Goal: Check status: Check status

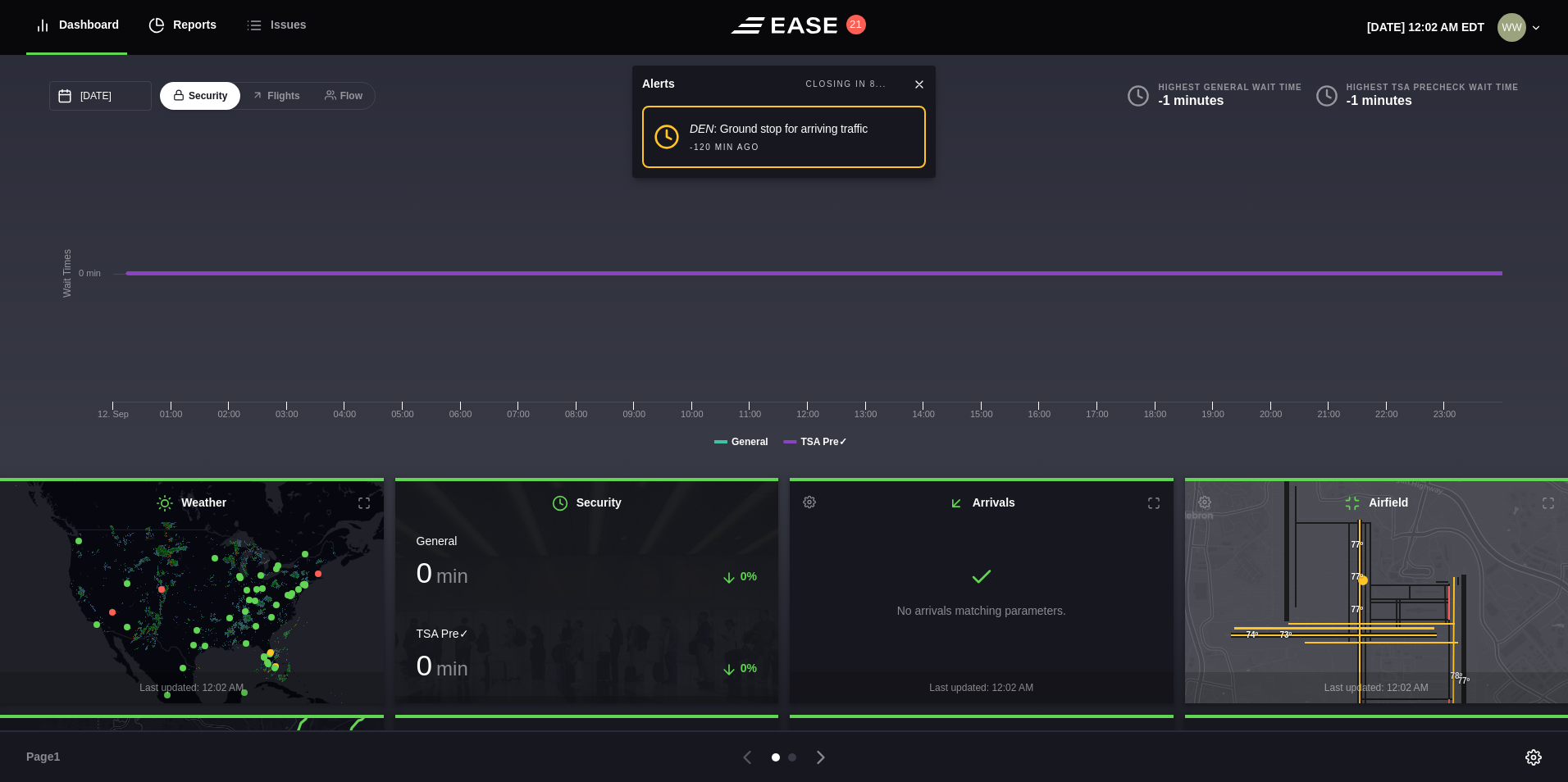
click at [185, 28] on div "Reports" at bounding box center [182, 25] width 68 height 55
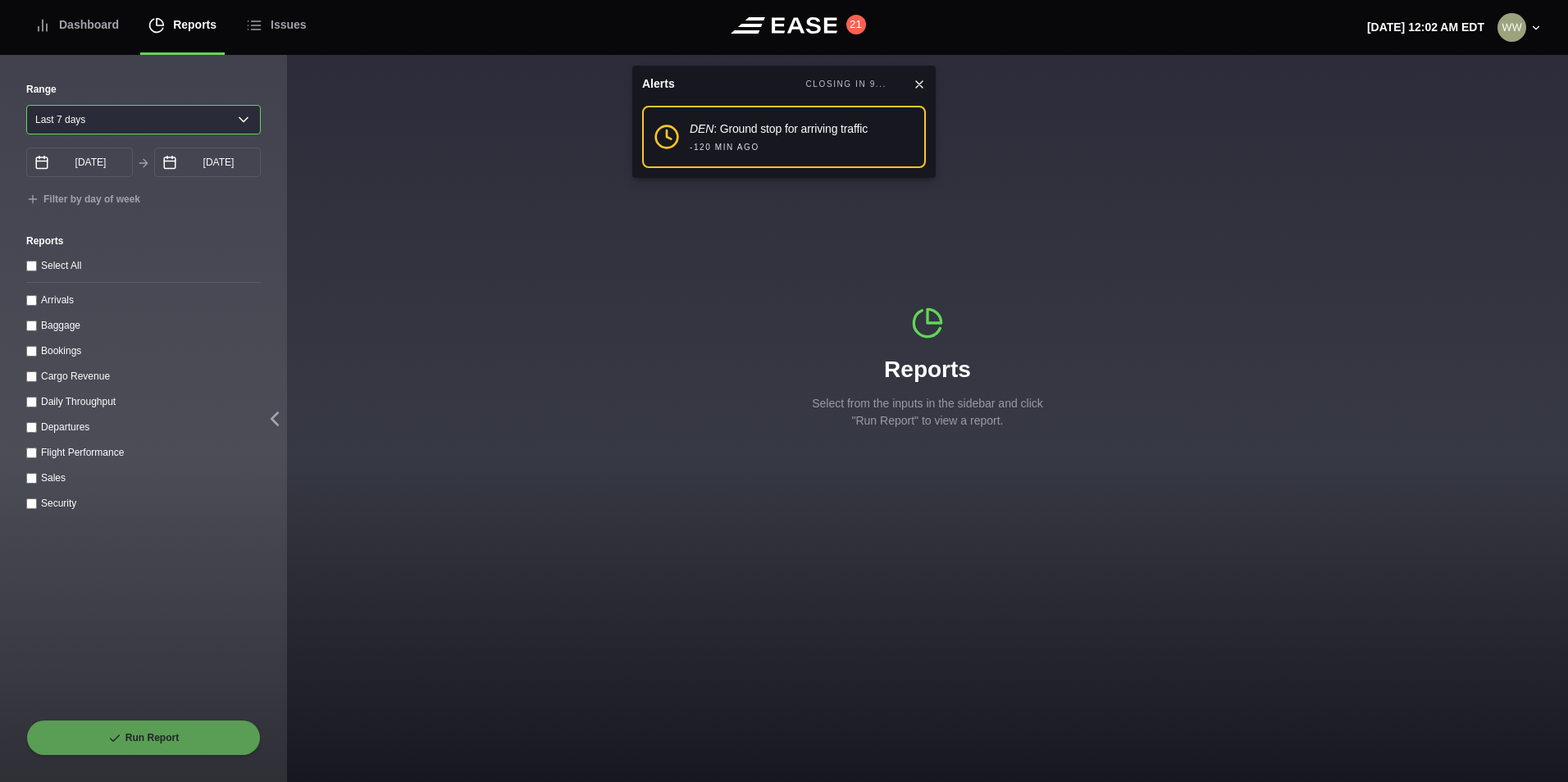
click at [122, 123] on select "[DATE] Last 7 days Last 14 days Last 30 days Last 6 weeks" at bounding box center [144, 119] width 234 height 29
select select "1"
click at [27, 105] on select "[DATE] Last 7 days Last 14 days Last 30 days Last 6 weeks" at bounding box center [144, 119] width 234 height 29
type input "[DATE]"
click at [33, 304] on input "Arrivals" at bounding box center [32, 301] width 11 height 11
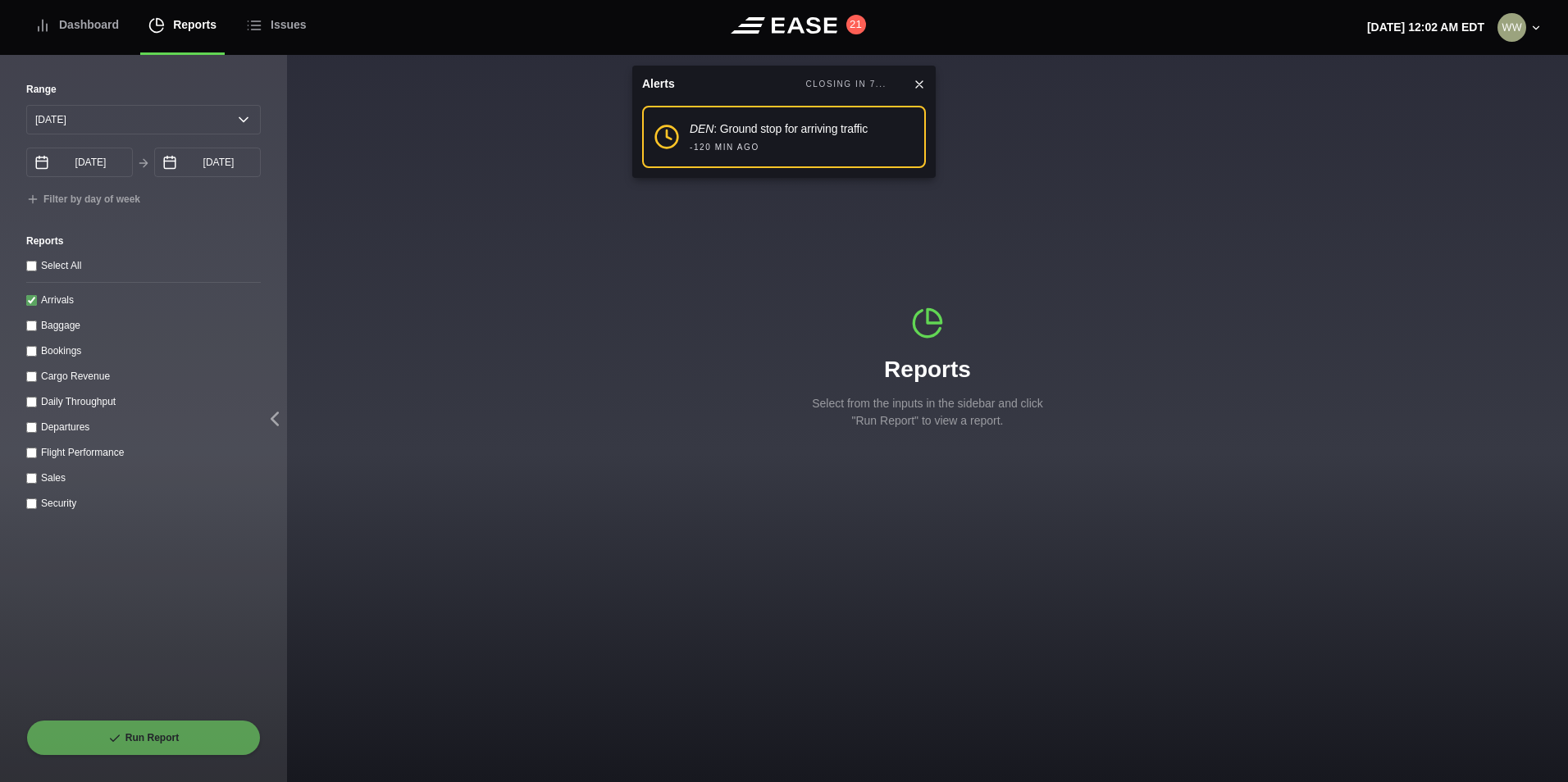
checkbox input "true"
click at [113, 744] on icon at bounding box center [115, 739] width 13 height 13
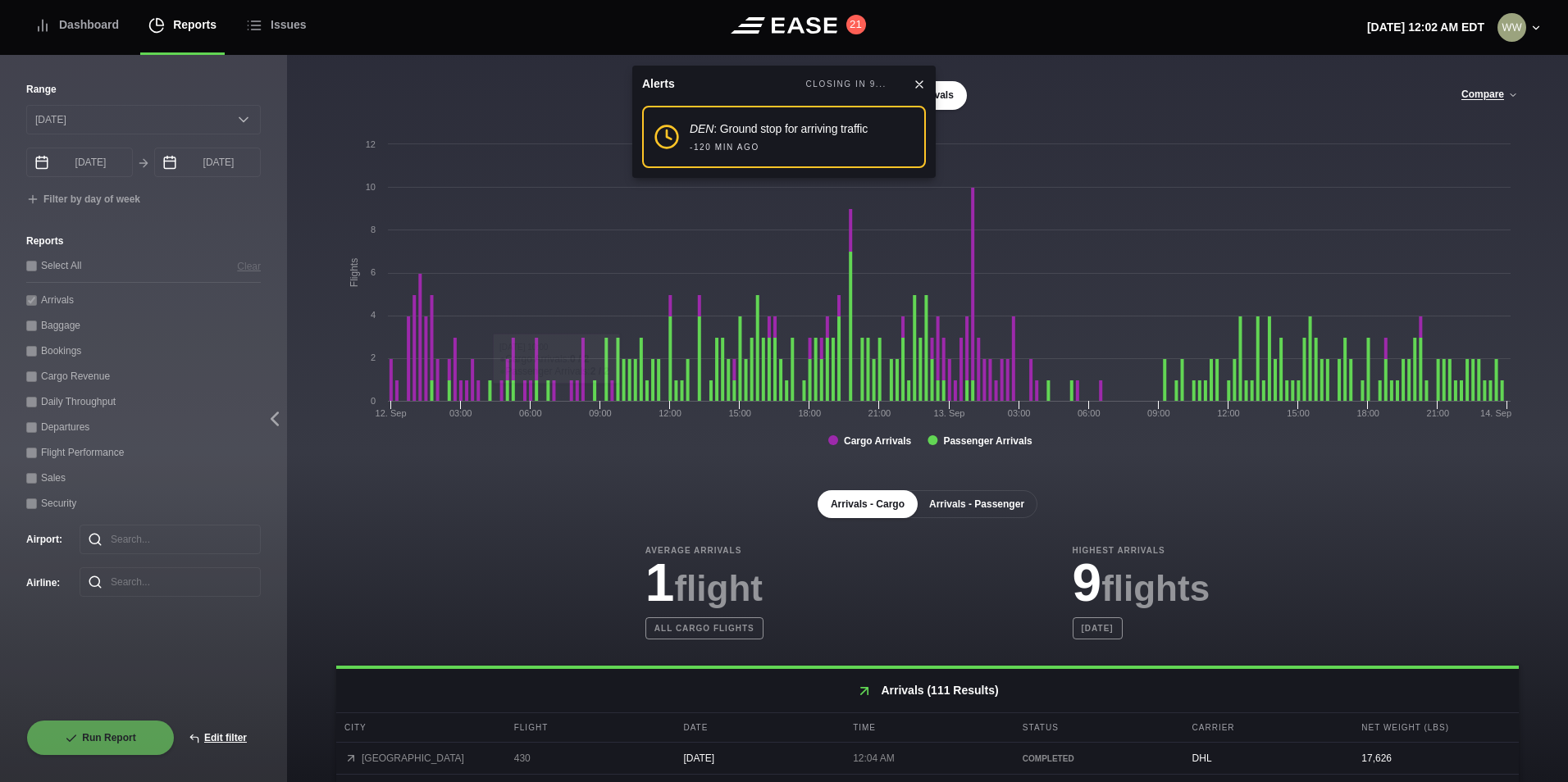
click at [1010, 508] on button "Arrivals - Passenger" at bounding box center [977, 503] width 122 height 28
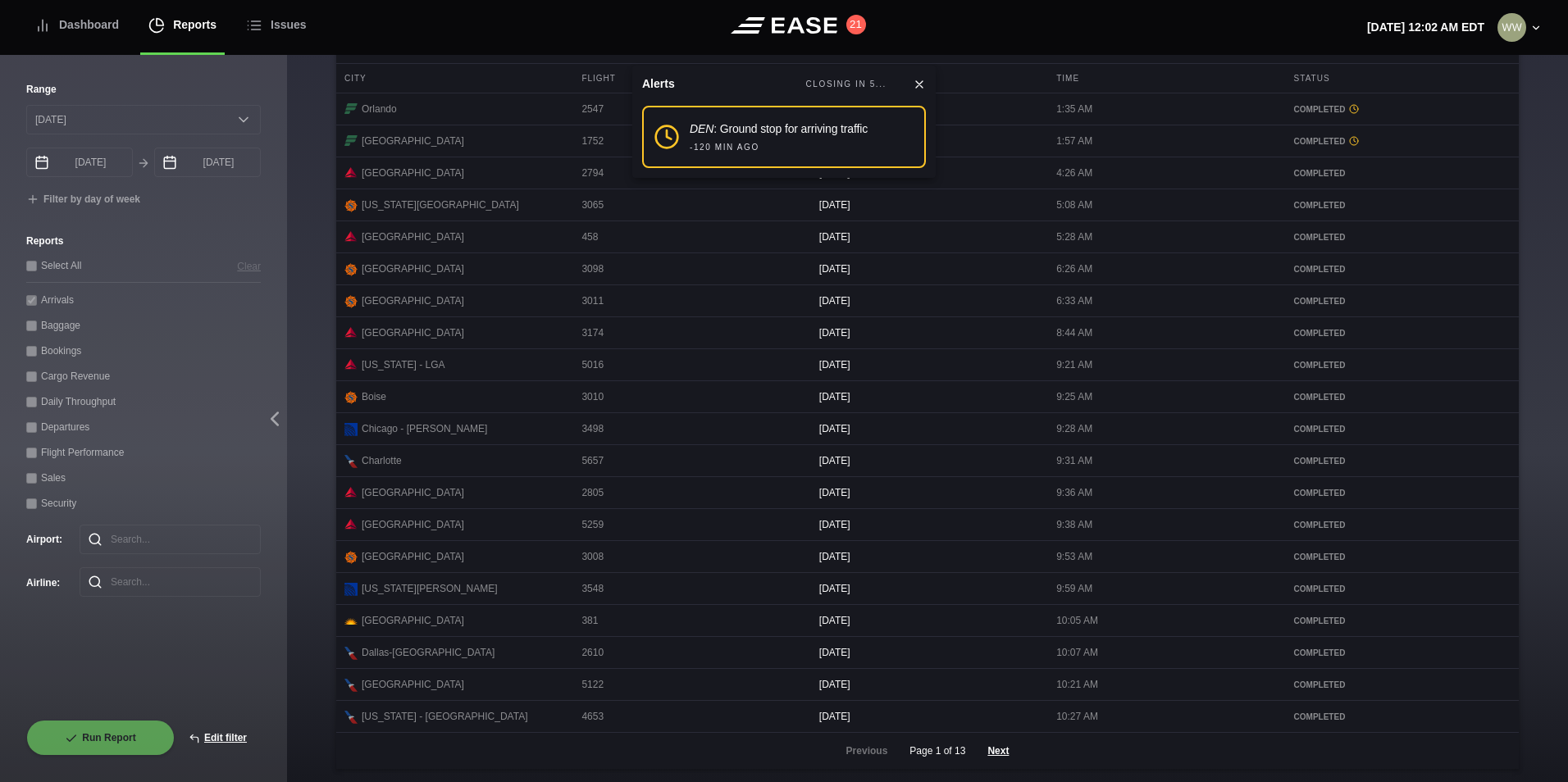
scroll to position [671, 0]
click at [994, 750] on button "Next" at bounding box center [997, 751] width 49 height 36
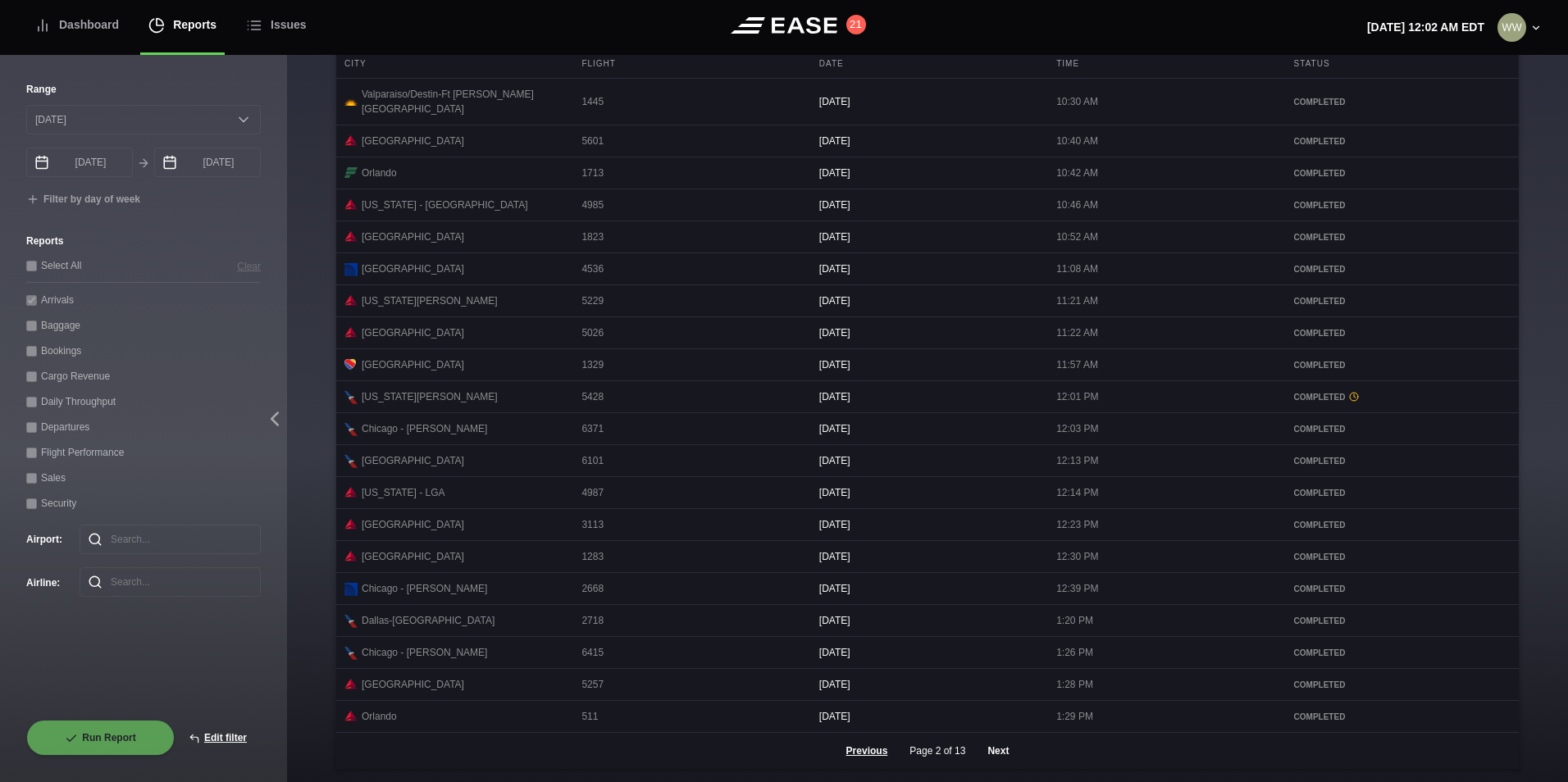
click at [990, 753] on button "Next" at bounding box center [997, 751] width 49 height 36
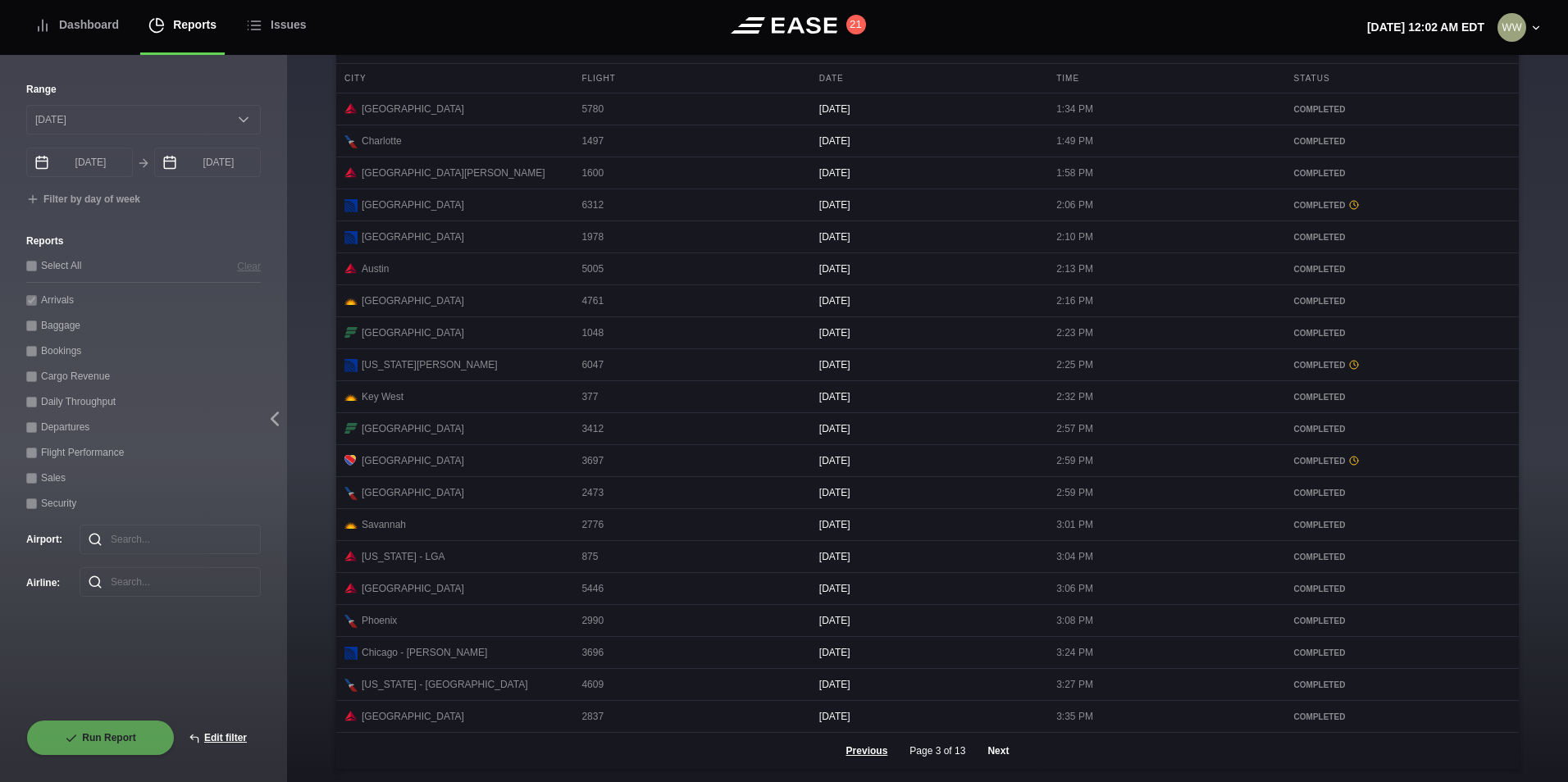
click at [998, 750] on button "Next" at bounding box center [997, 751] width 49 height 36
click at [984, 757] on button "Next" at bounding box center [997, 751] width 49 height 36
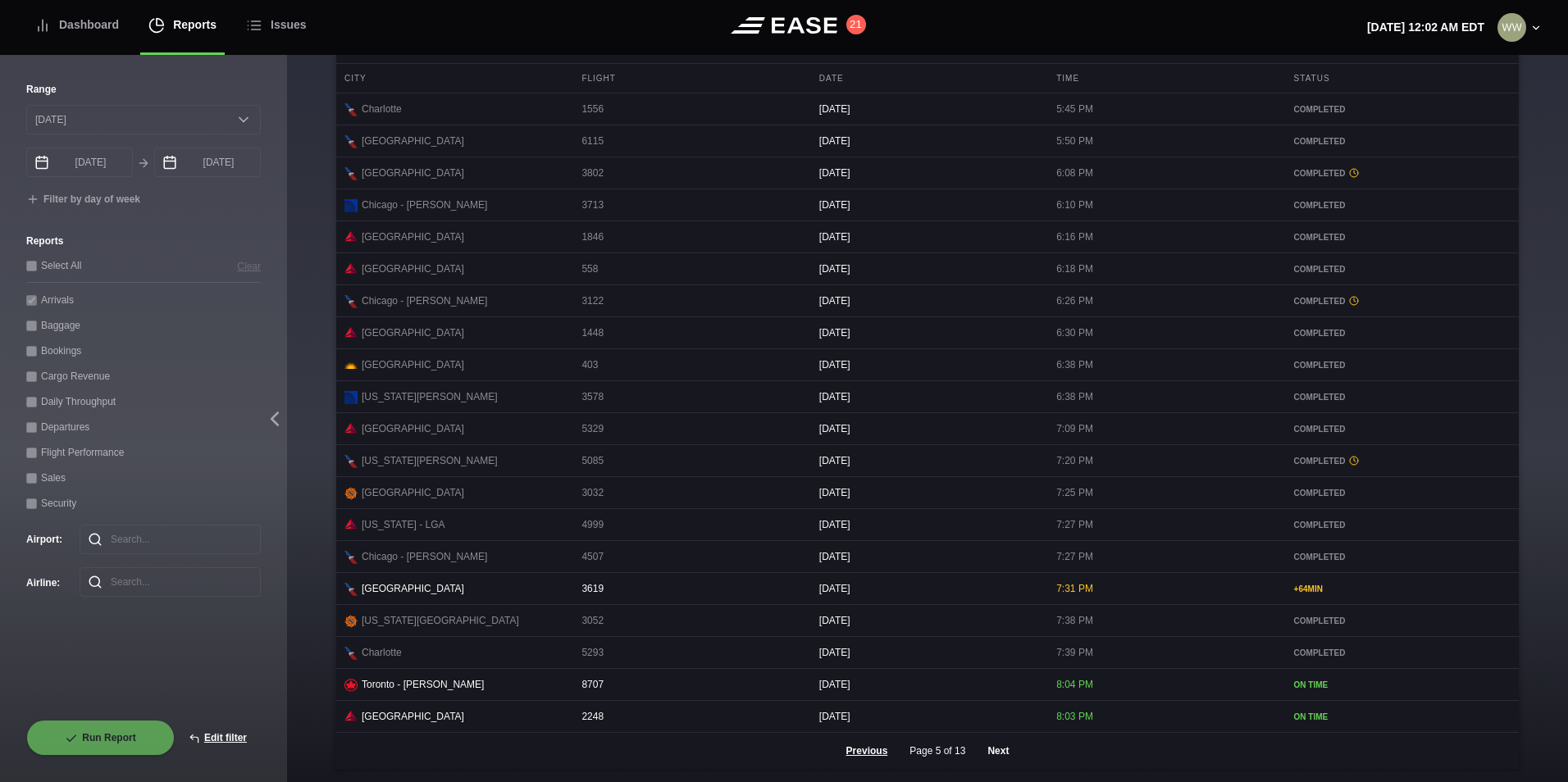
click at [1002, 750] on button "Next" at bounding box center [997, 751] width 49 height 36
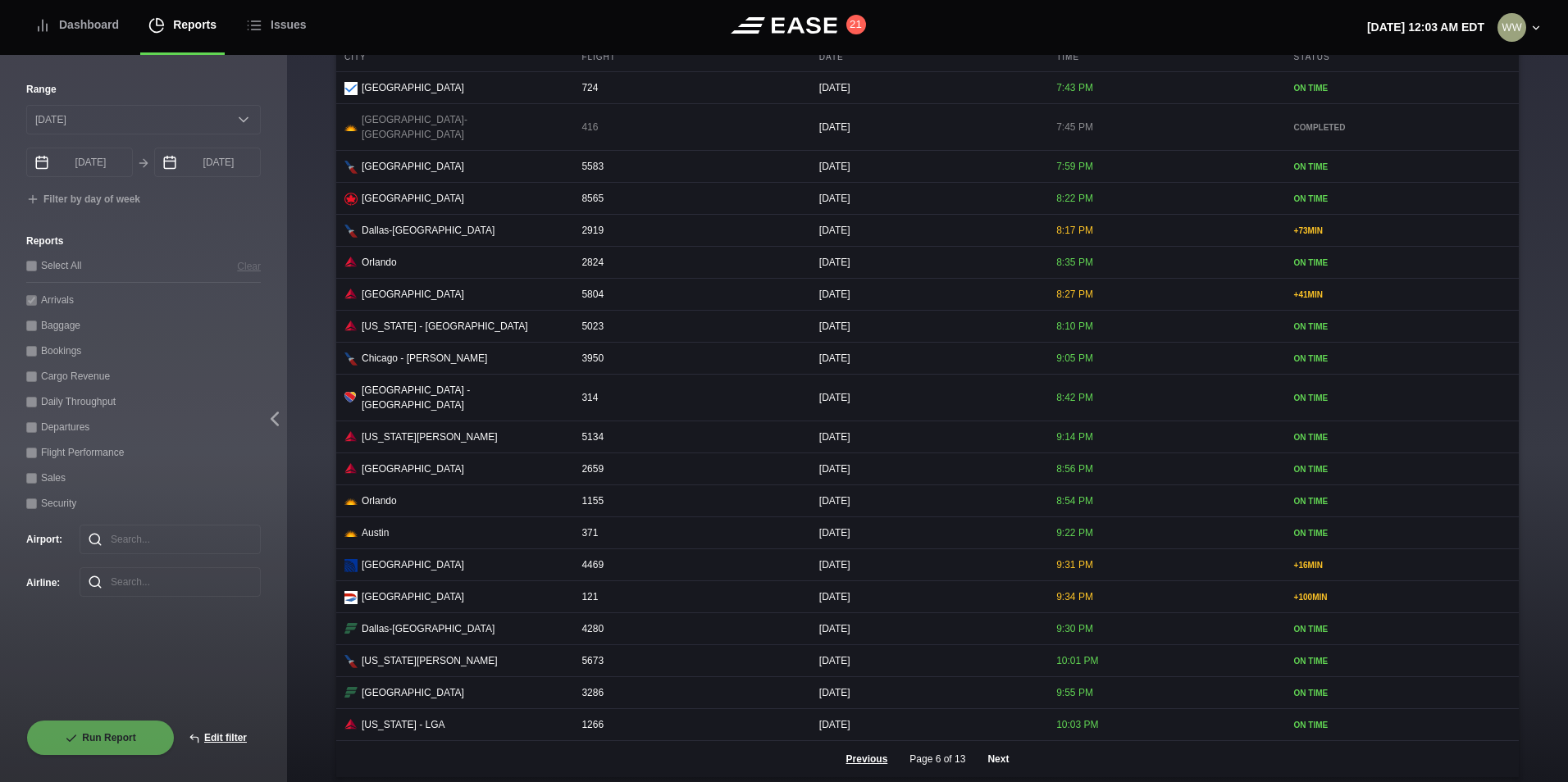
click at [987, 758] on button "Next" at bounding box center [997, 759] width 49 height 36
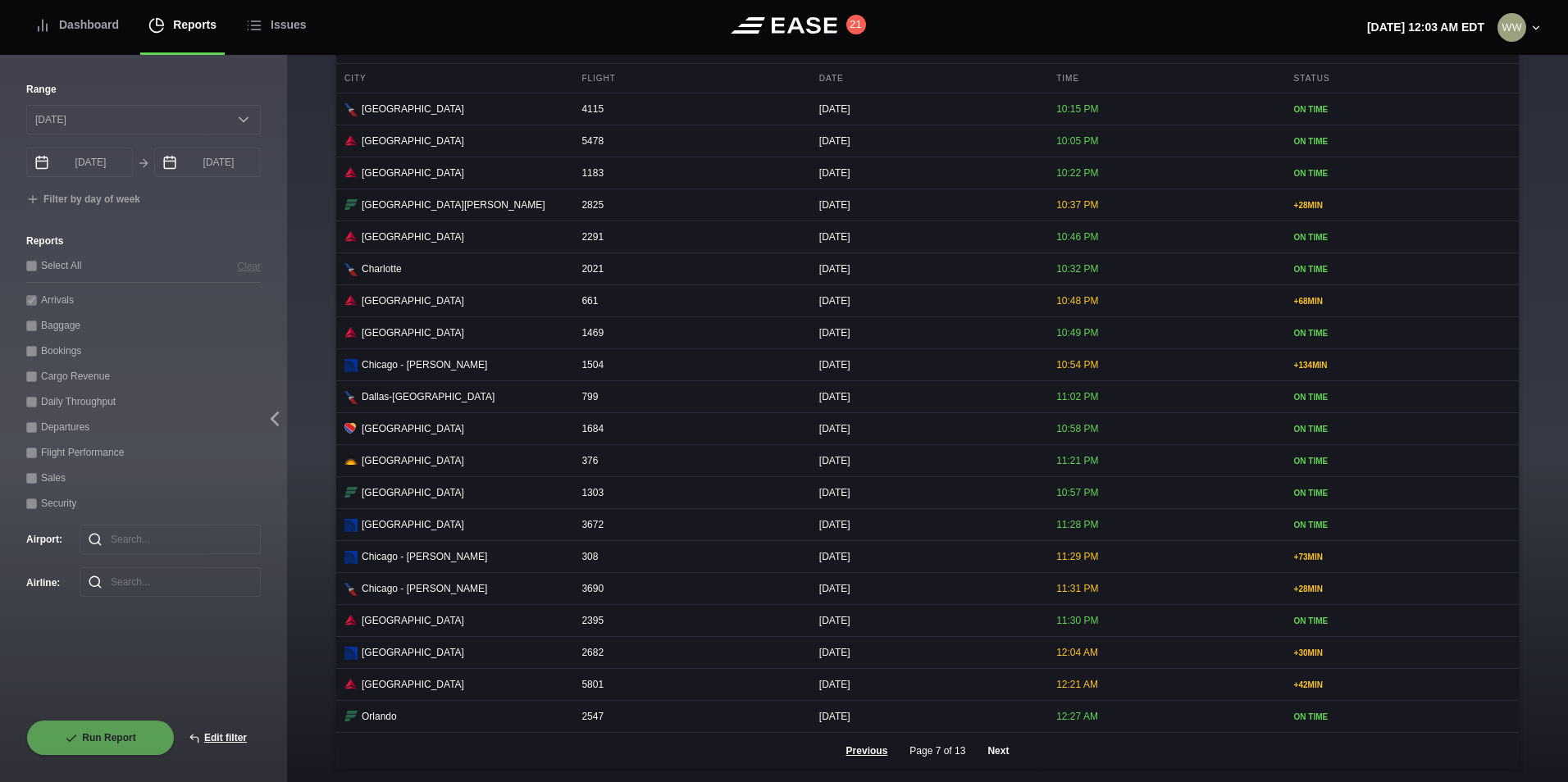
click at [993, 750] on button "Next" at bounding box center [997, 751] width 49 height 36
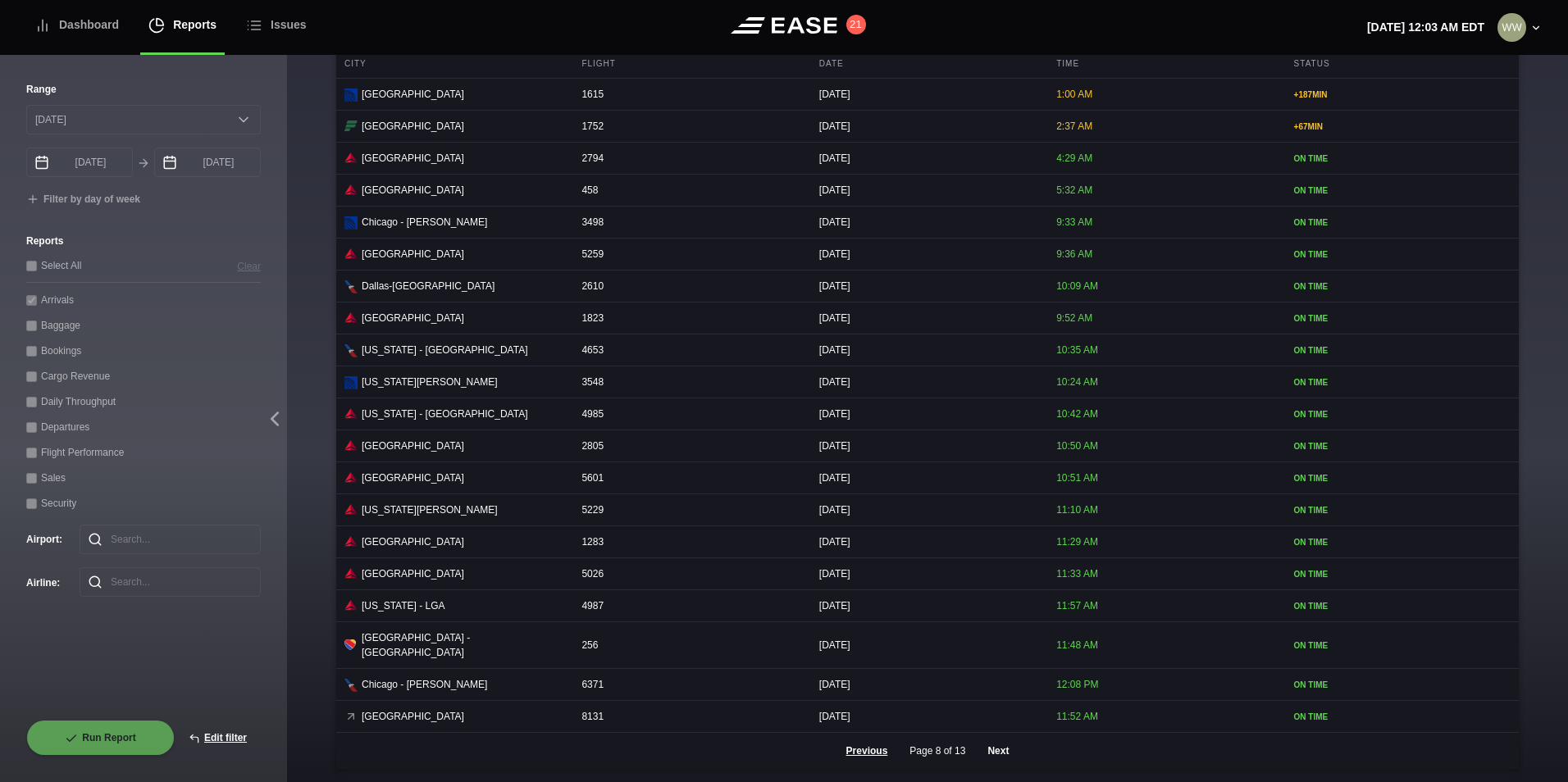
scroll to position [670, 0]
click at [247, 741] on button "Edit filter" at bounding box center [218, 738] width 86 height 36
select select "0"
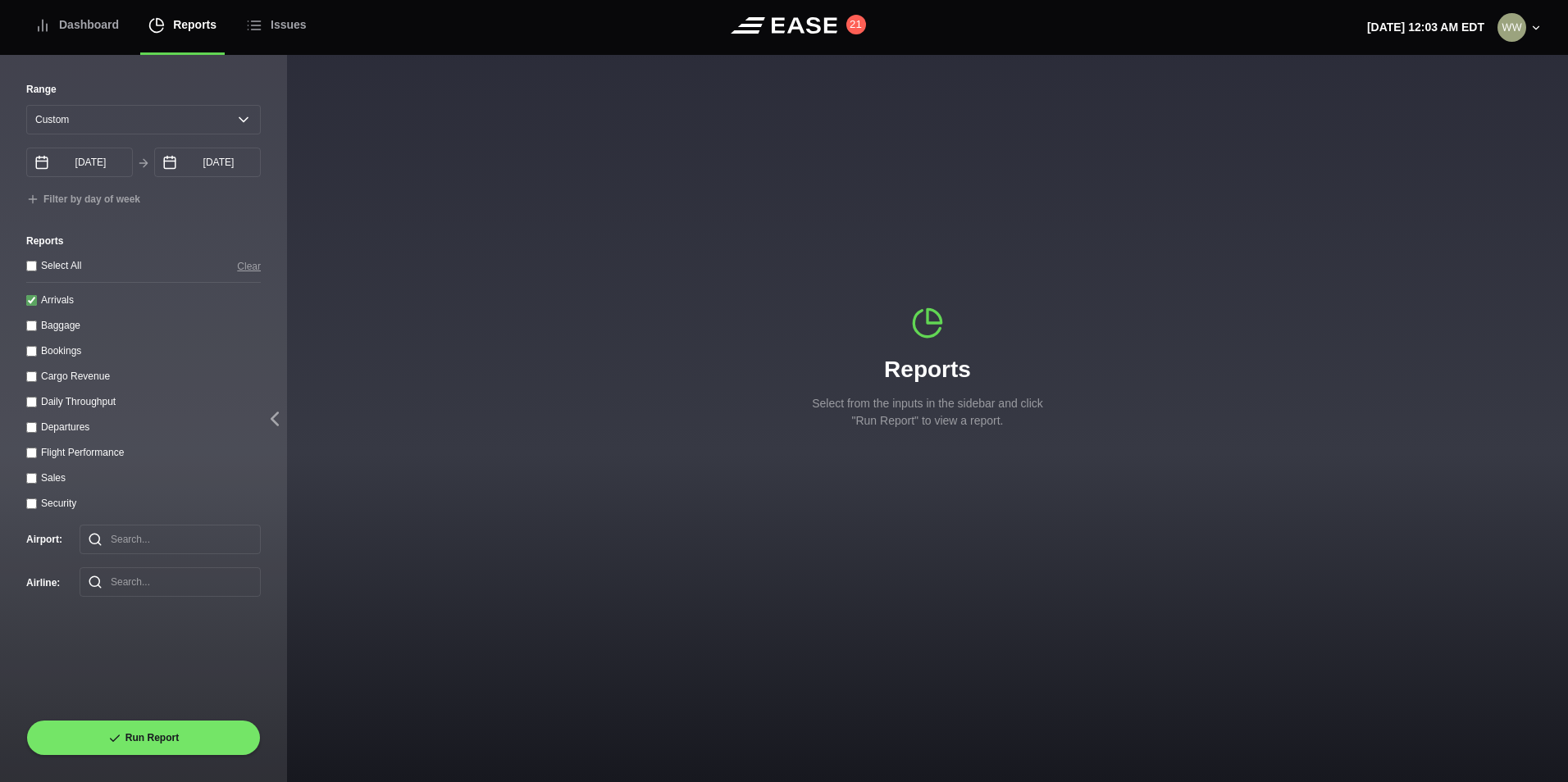
click at [36, 301] on input "Arrivals" at bounding box center [32, 301] width 11 height 11
checkbox input "false"
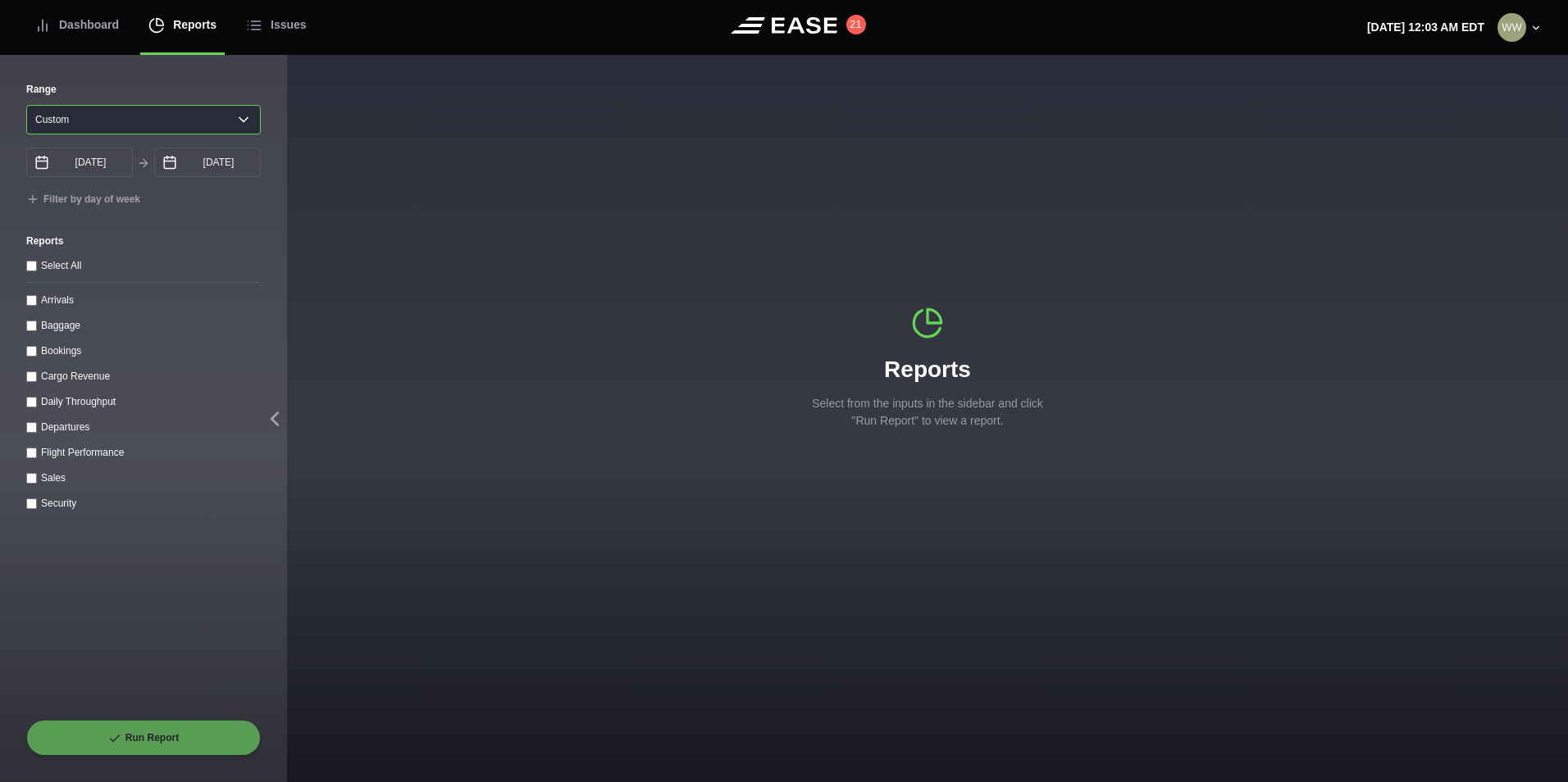
click at [66, 110] on select "[DATE] Last 7 days Last 14 days Last 30 days Last 6 weeks Custom" at bounding box center [144, 119] width 234 height 29
select select "1"
click at [27, 105] on select "[DATE] Last 7 days Last 14 days Last 30 days Last 6 weeks Custom" at bounding box center [144, 119] width 234 height 29
click at [29, 432] on input "Departures" at bounding box center [32, 428] width 11 height 11
checkbox input "true"
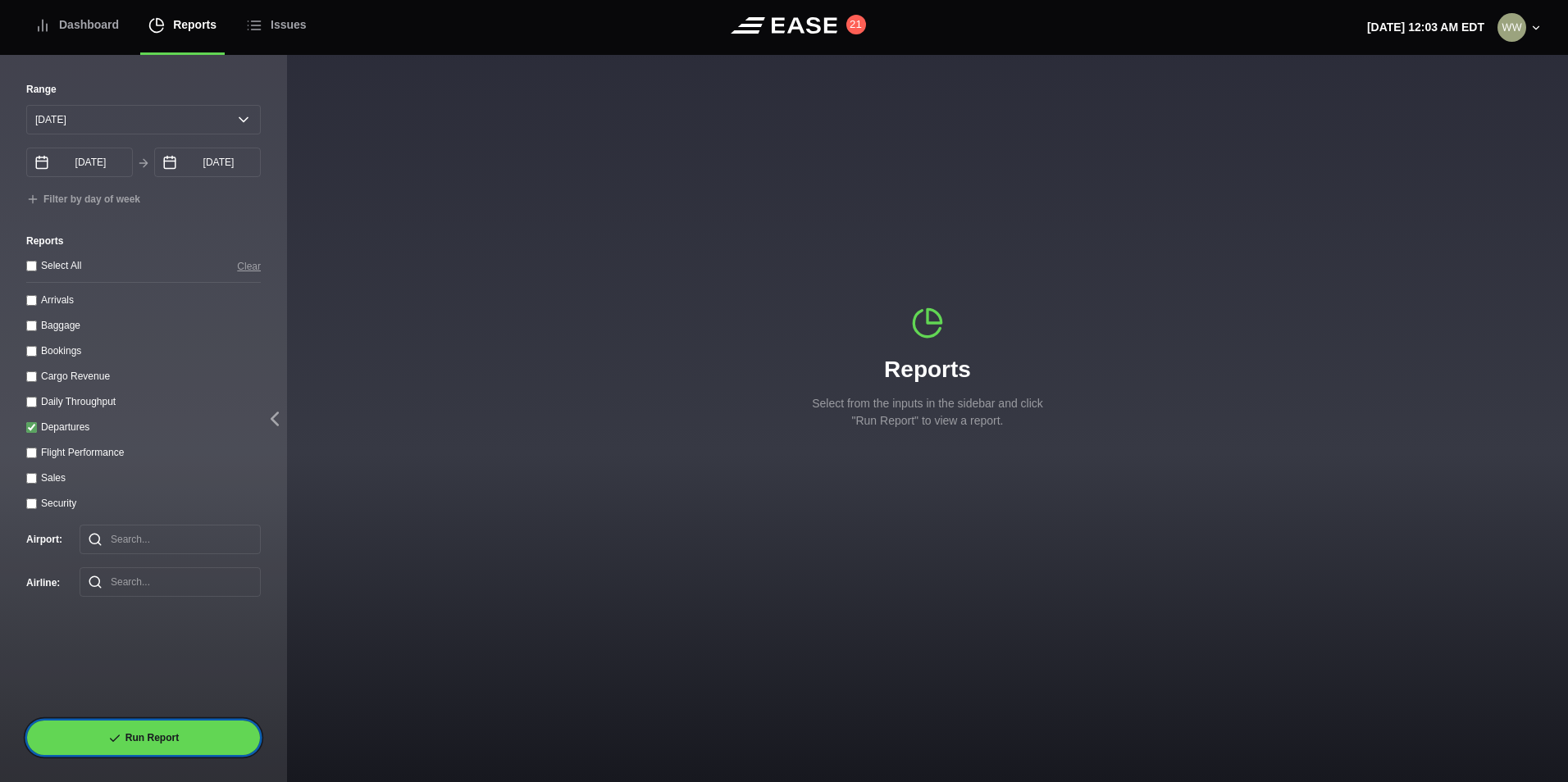
click at [94, 733] on button "Run Report" at bounding box center [144, 738] width 234 height 36
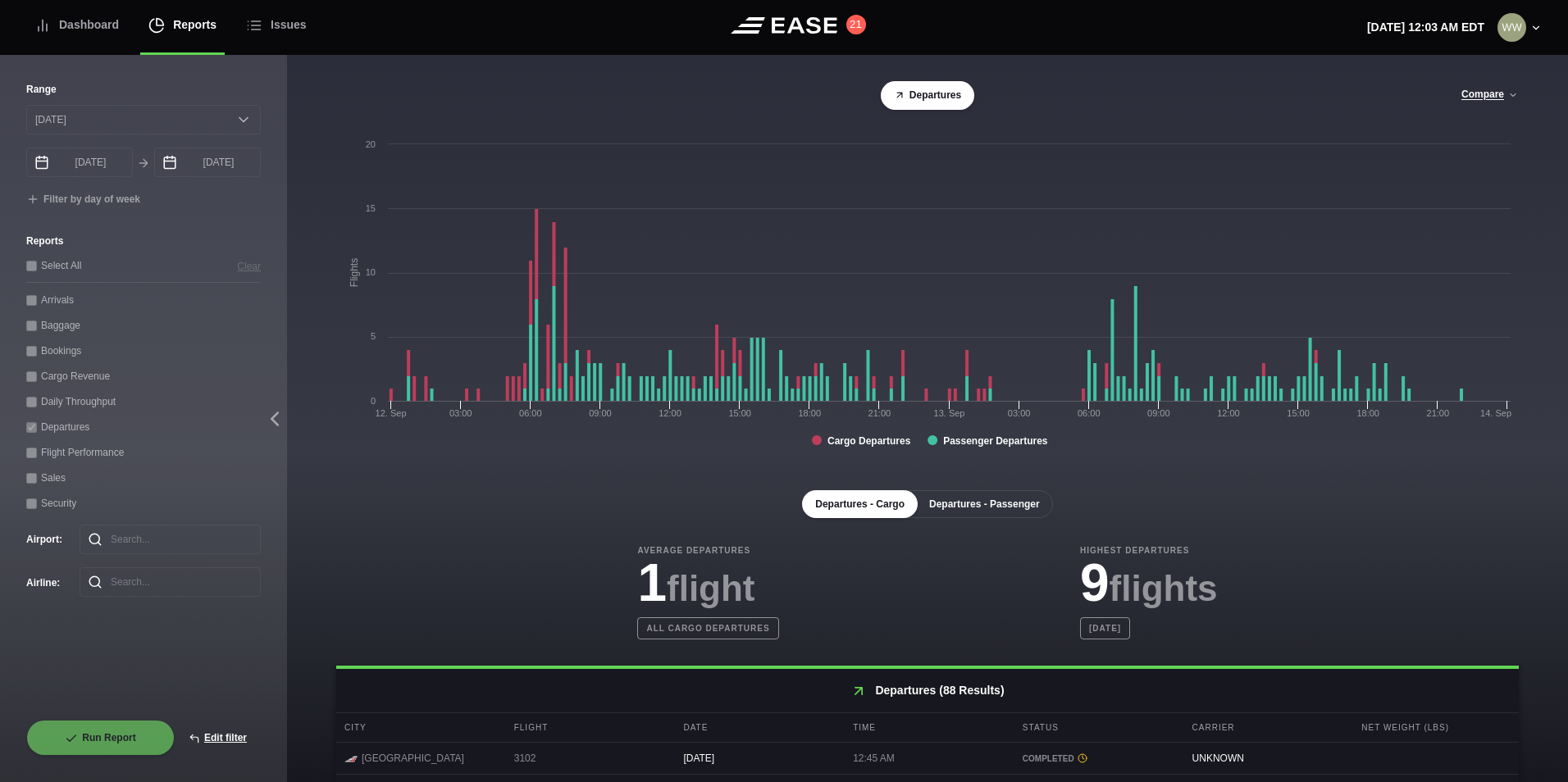
click at [972, 517] on button "Departures - Passenger" at bounding box center [985, 503] width 137 height 28
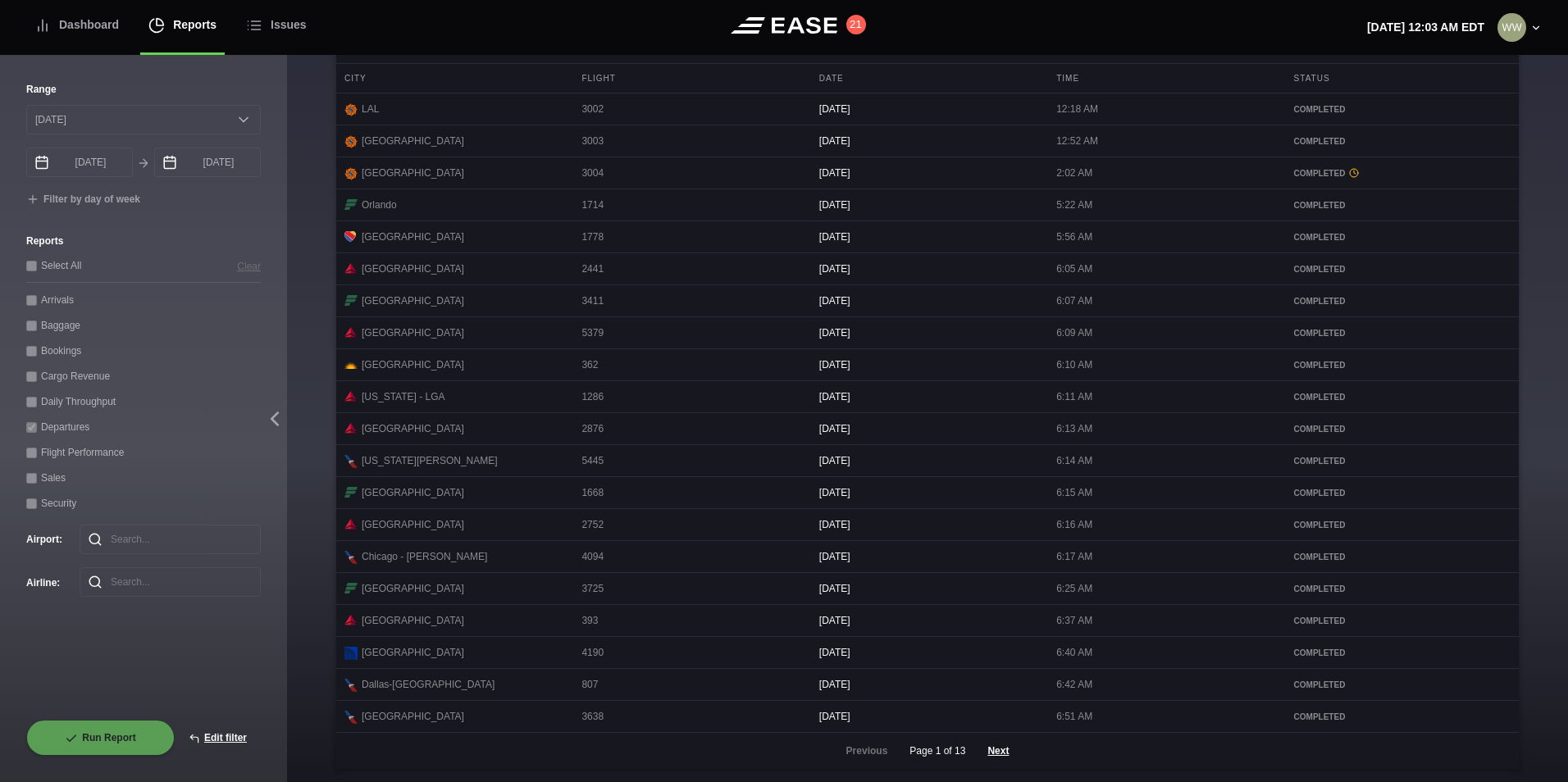
scroll to position [671, 0]
click at [998, 753] on button "Next" at bounding box center [997, 751] width 49 height 36
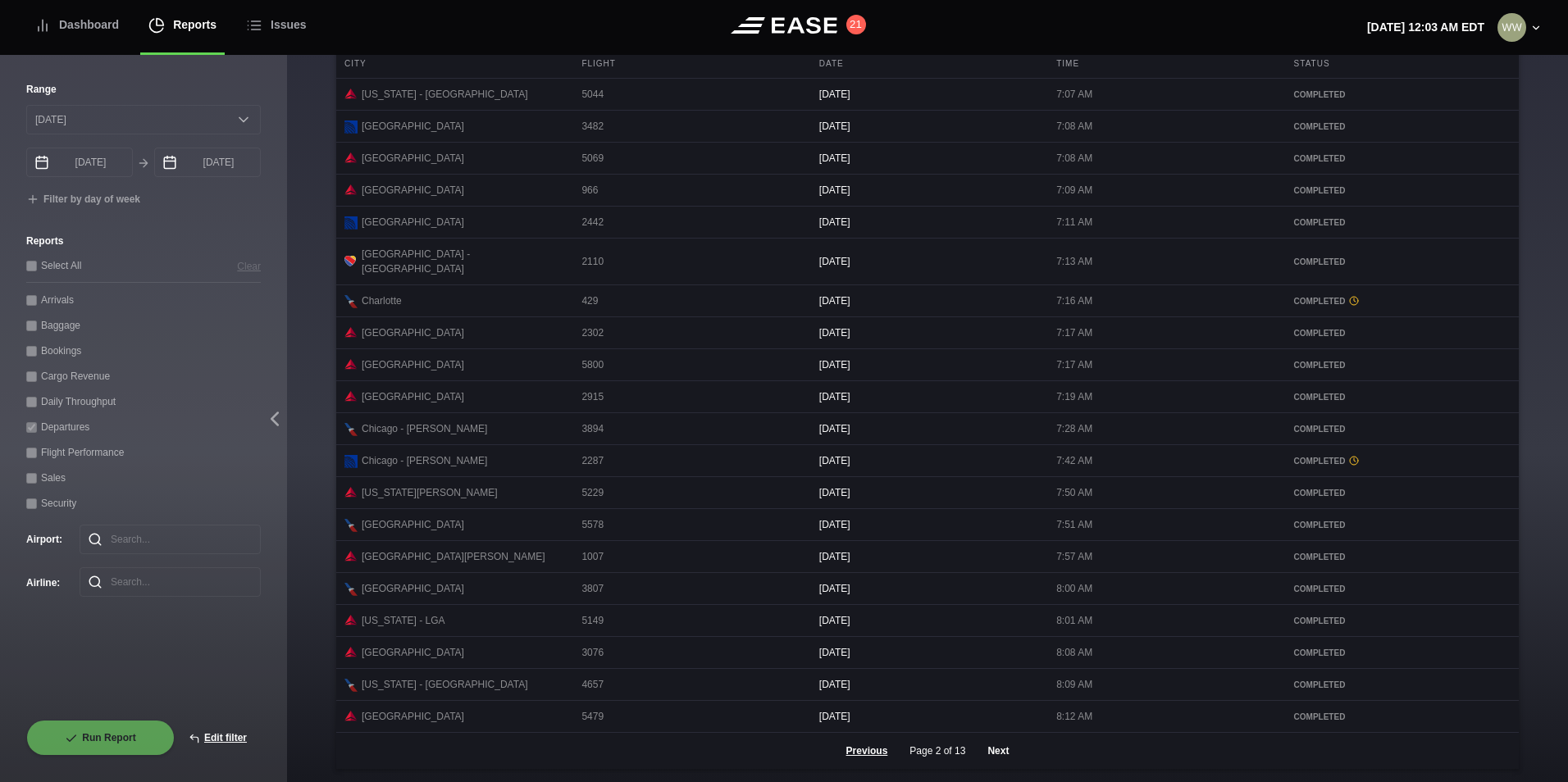
click at [989, 745] on button "Next" at bounding box center [997, 751] width 49 height 36
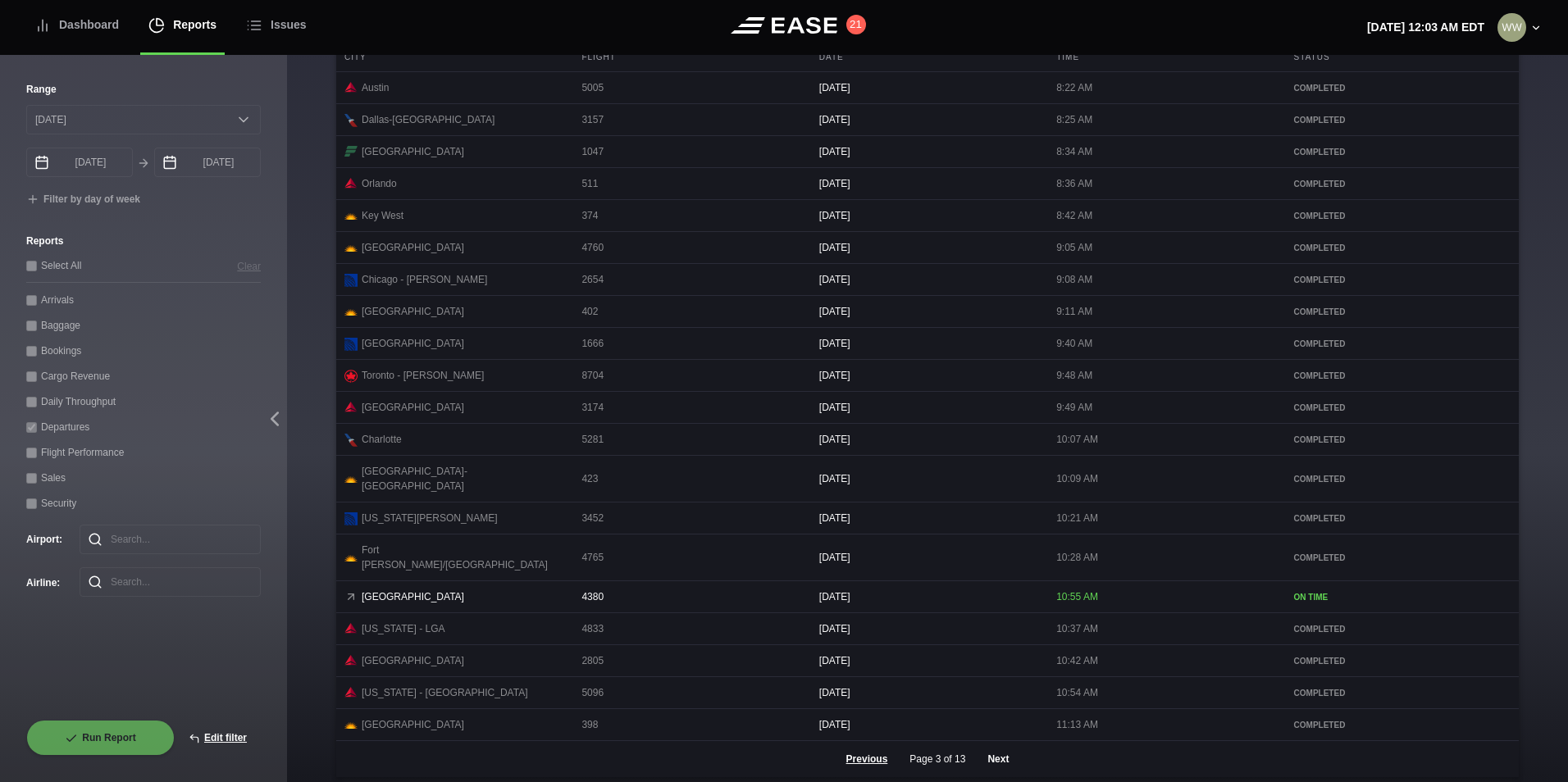
scroll to position [670, 0]
click at [992, 747] on button "Next" at bounding box center [997, 760] width 49 height 36
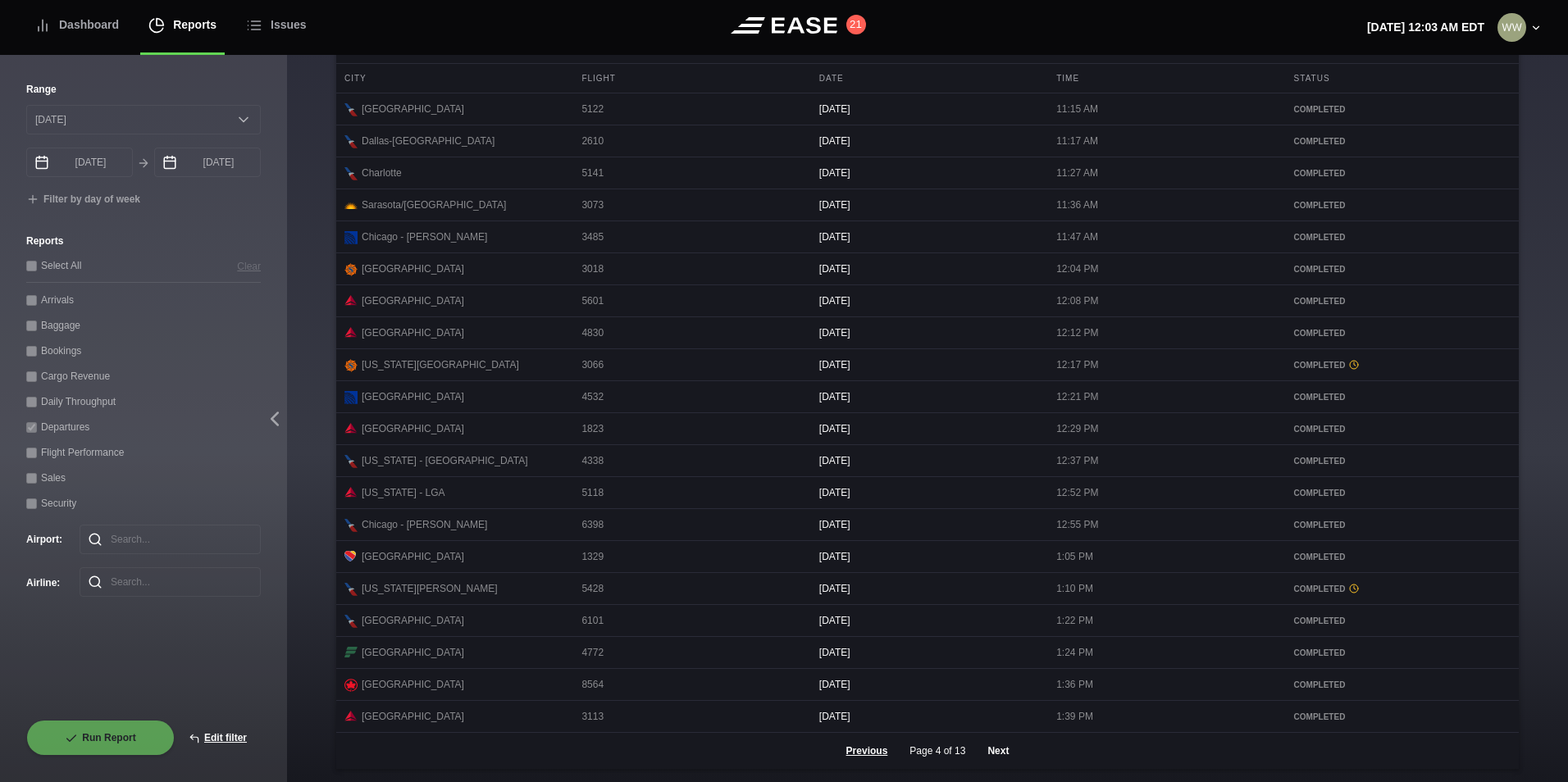
click at [988, 758] on button "Next" at bounding box center [997, 751] width 49 height 36
click at [989, 747] on button "Next" at bounding box center [997, 751] width 49 height 36
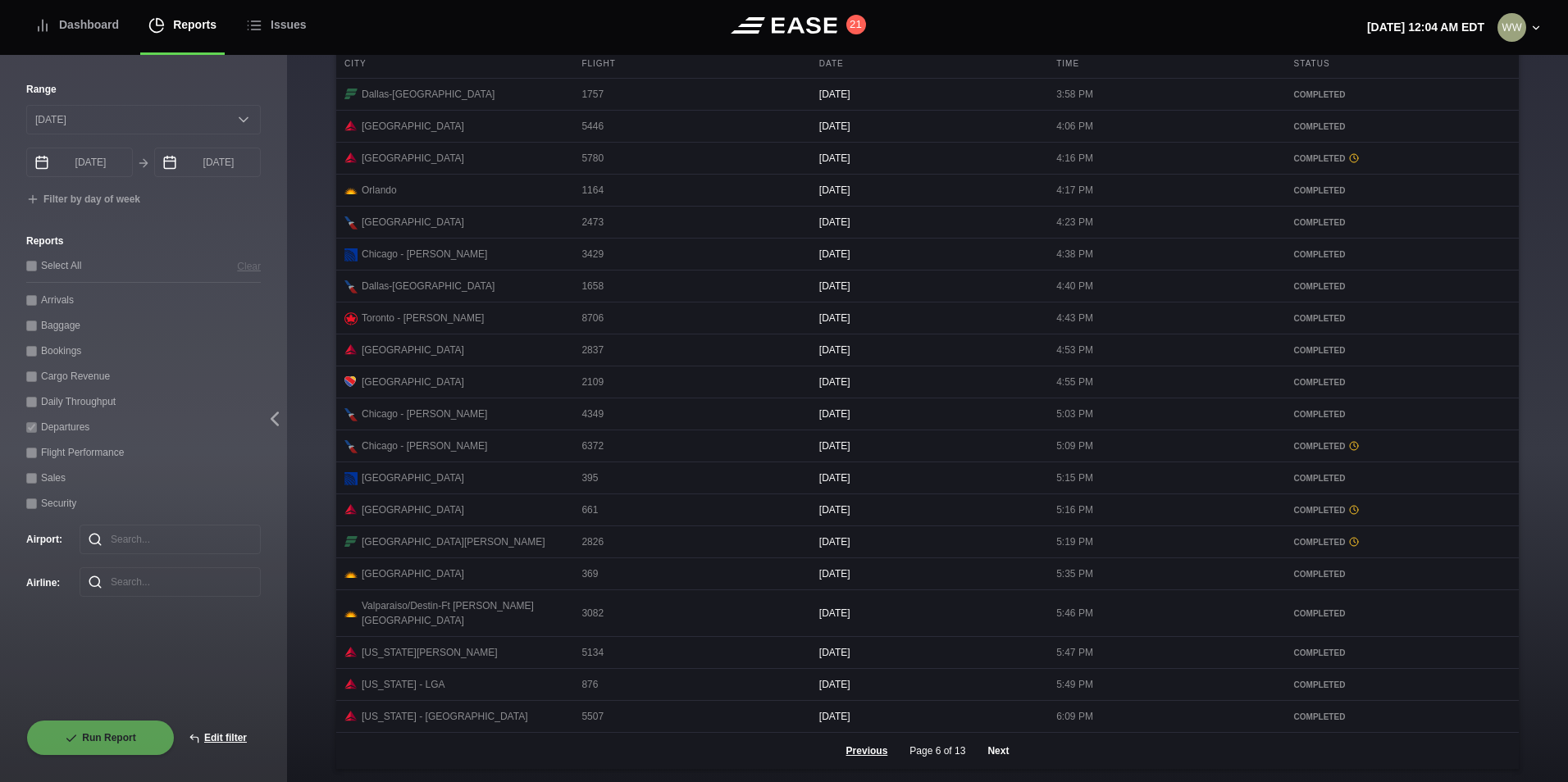
click at [1005, 751] on button "Next" at bounding box center [997, 751] width 49 height 36
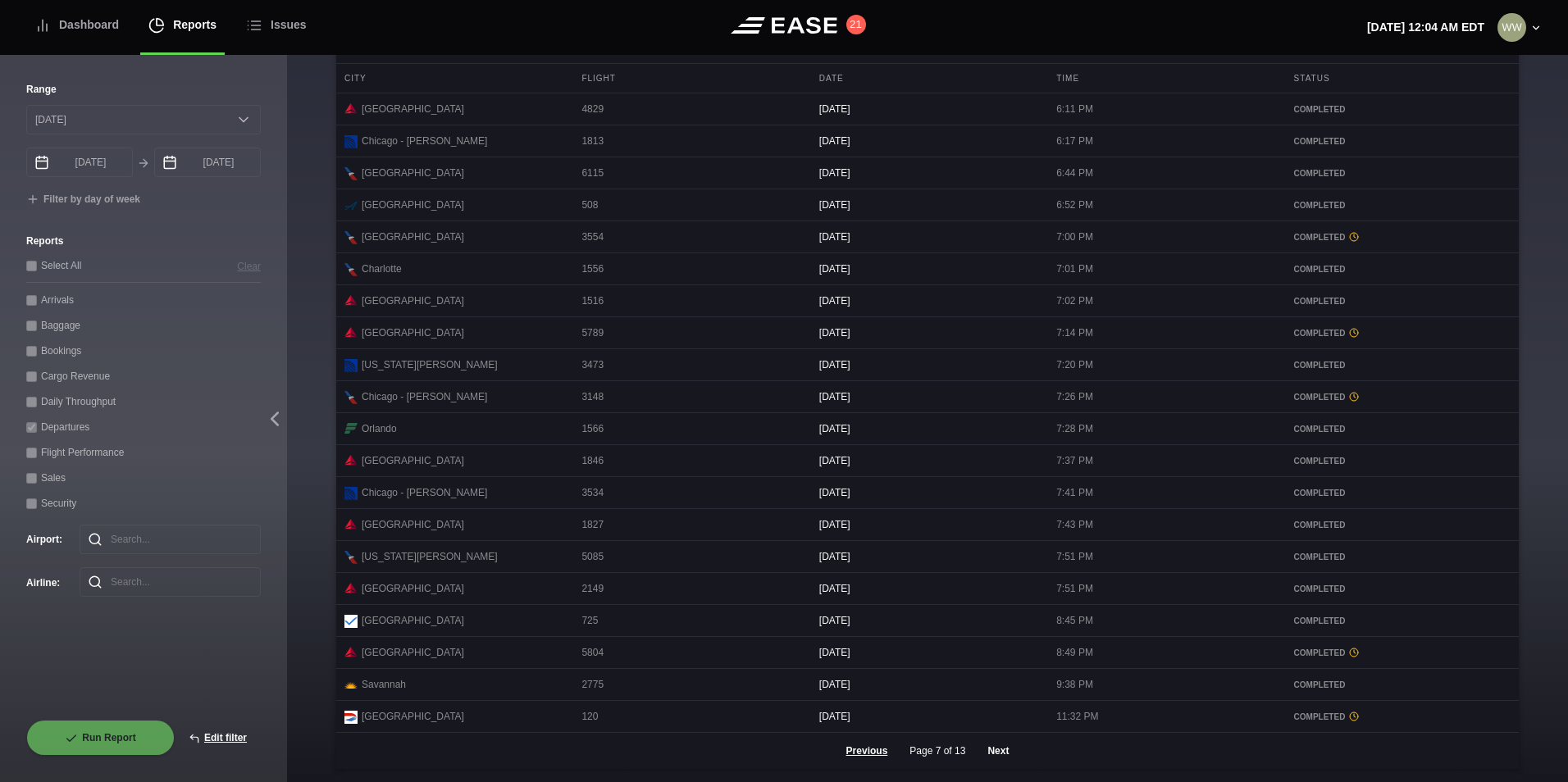
click at [994, 755] on button "Next" at bounding box center [997, 751] width 49 height 36
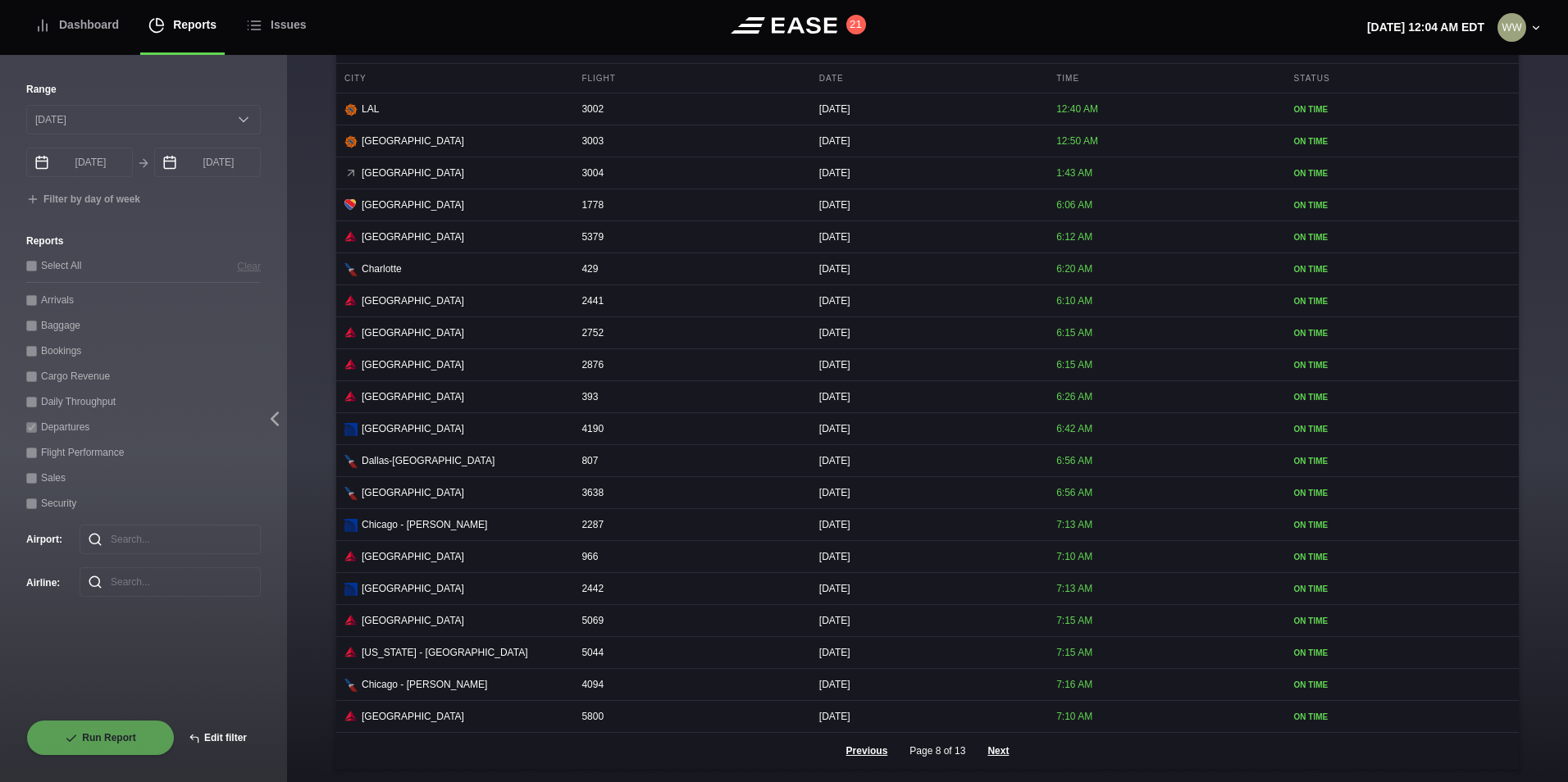
click at [234, 735] on button "Edit filter" at bounding box center [218, 738] width 86 height 36
select select "0"
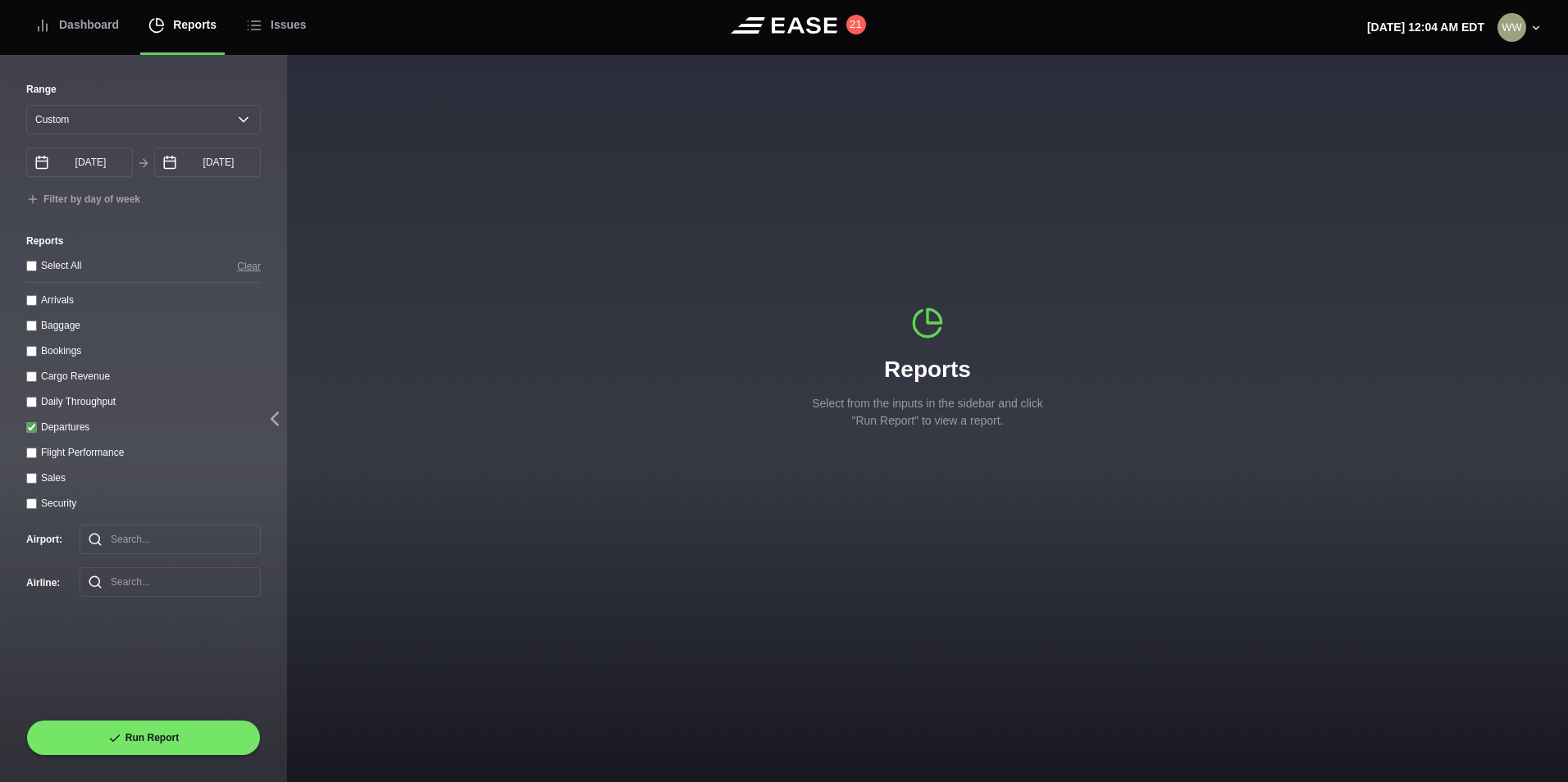
click at [37, 427] on div "Departures" at bounding box center [144, 426] width 234 height 17
click at [27, 424] on div "Range [DATE] Last 7 days Last 14 days Last 30 days Last 6 weeks Custom [DATE] S…" at bounding box center [143, 419] width 287 height 726
click at [28, 428] on input "Departures" at bounding box center [32, 428] width 11 height 11
checkbox input "false"
click at [32, 402] on throughput "Daily Throughput" at bounding box center [32, 402] width 11 height 11
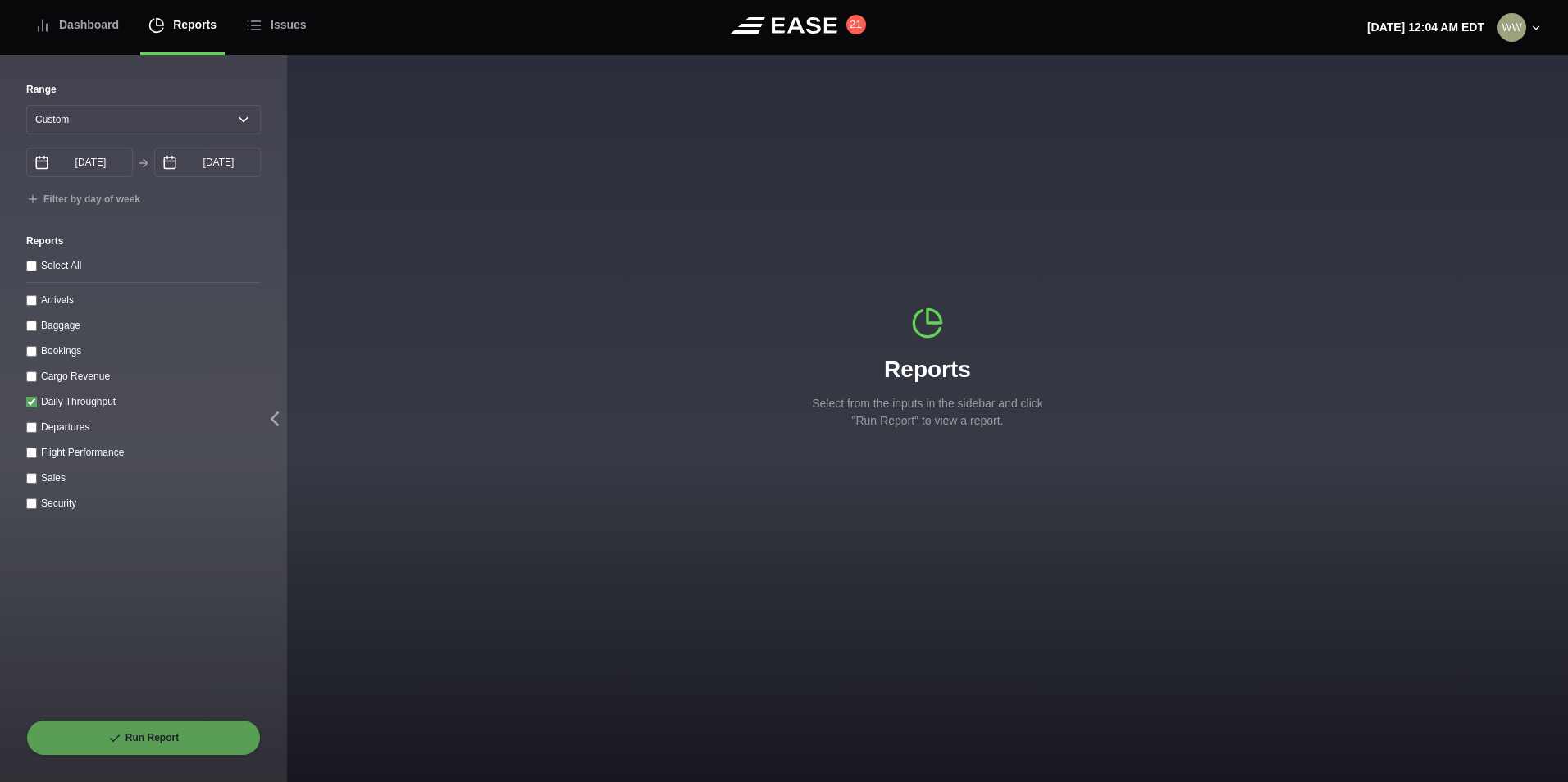
checkbox throughput "true"
click at [127, 731] on button "Run Report" at bounding box center [144, 738] width 234 height 36
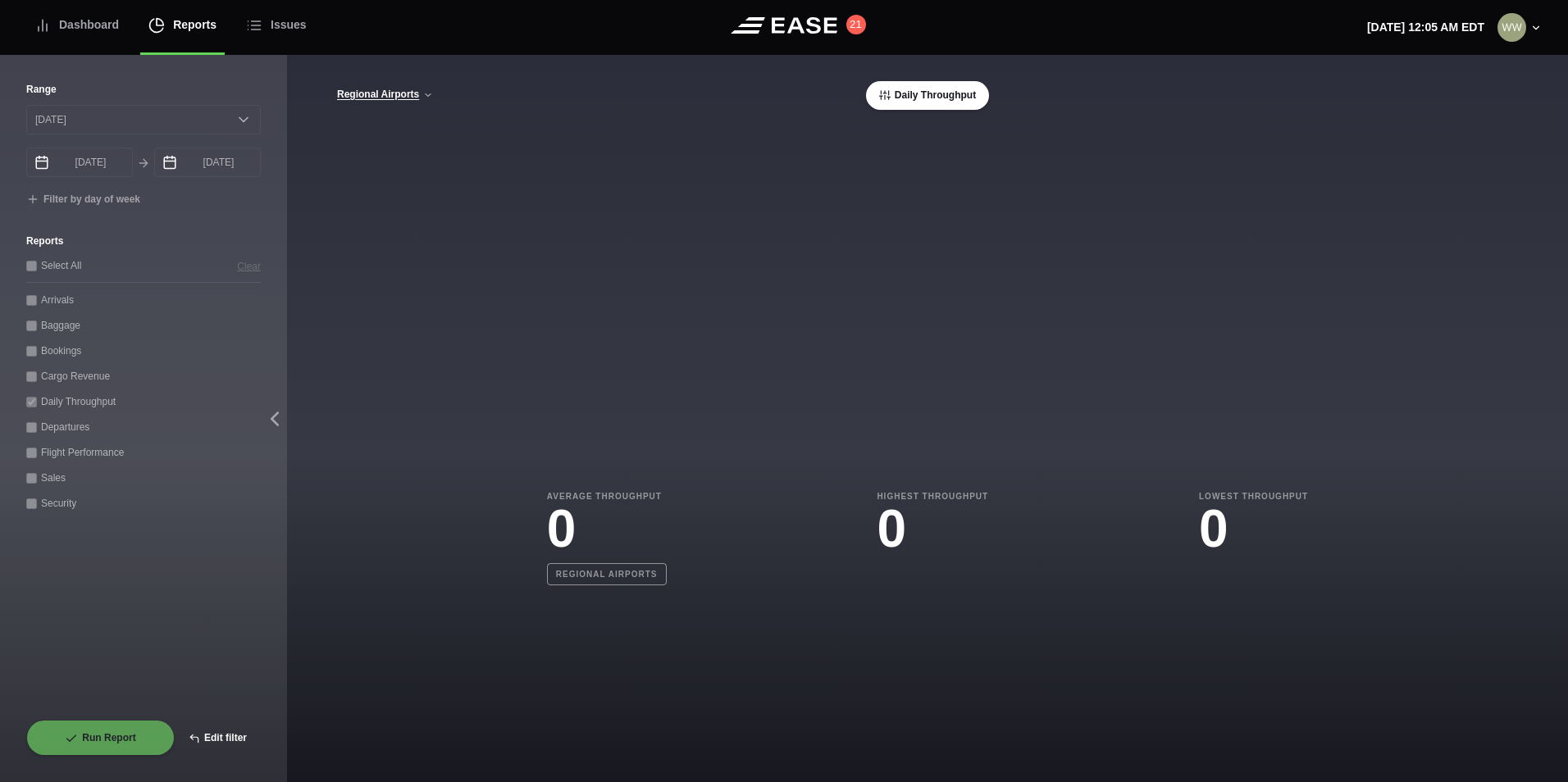
click at [231, 739] on button "Edit filter" at bounding box center [218, 738] width 86 height 36
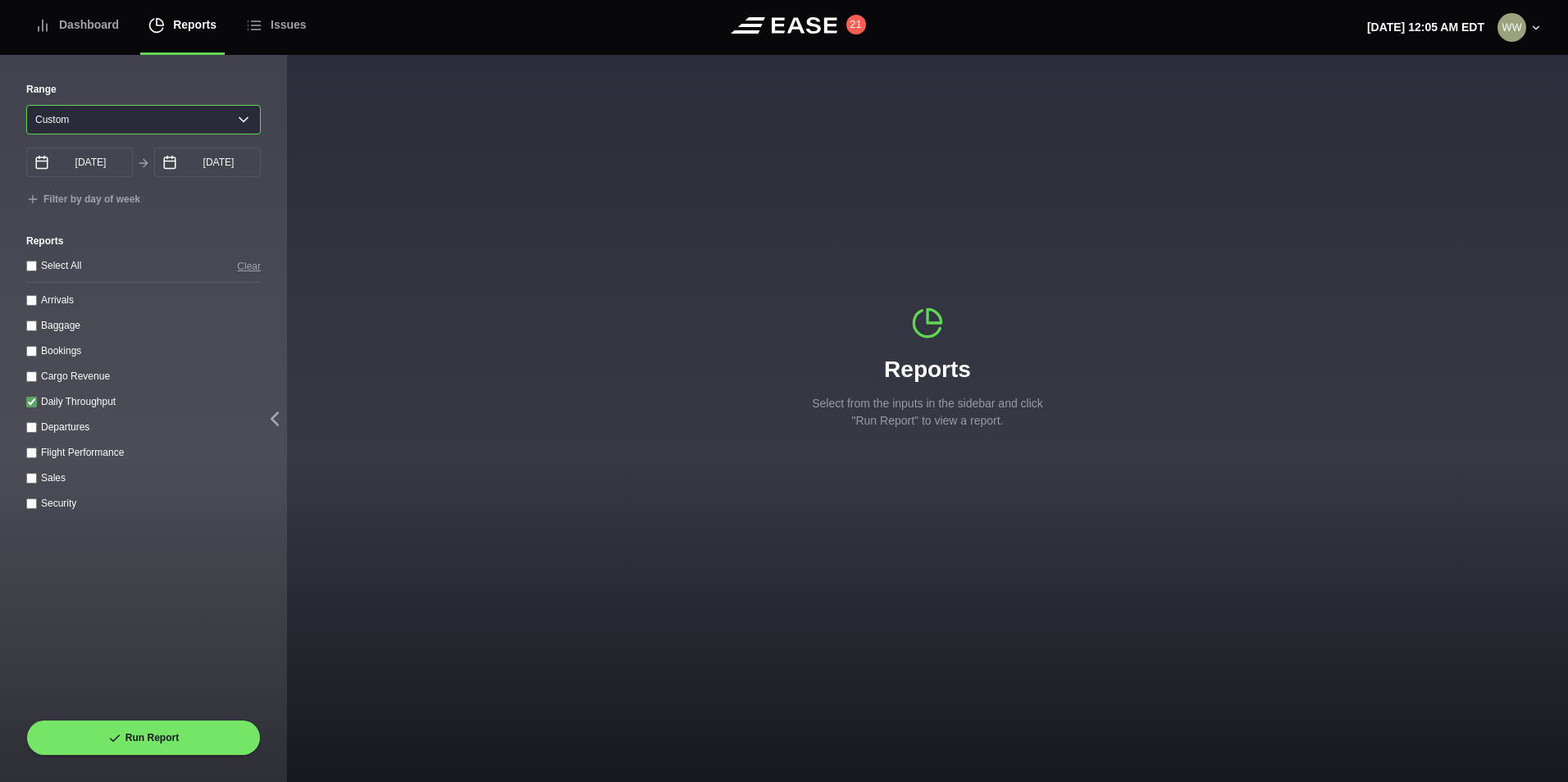
click at [96, 122] on select "[DATE] Last 7 days Last 14 days Last 30 days Last 6 weeks Custom" at bounding box center [144, 119] width 234 height 29
select select "30"
click at [27, 105] on select "[DATE] Last 7 days Last 14 days Last 30 days Last 6 weeks Custom" at bounding box center [144, 119] width 234 height 29
type input "[DATE]"
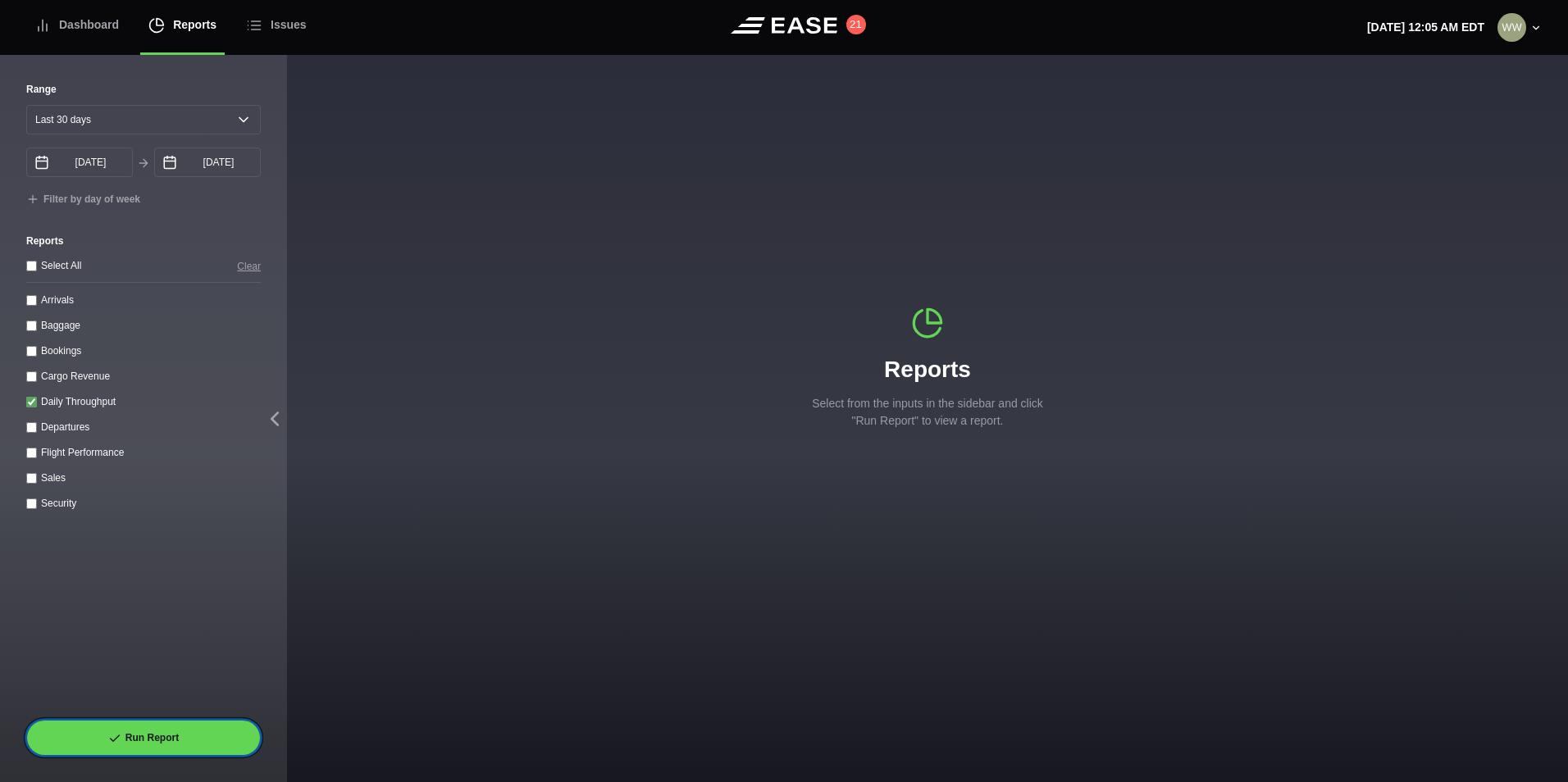
click at [138, 725] on button "Run Report" at bounding box center [144, 738] width 234 height 36
select select "30"
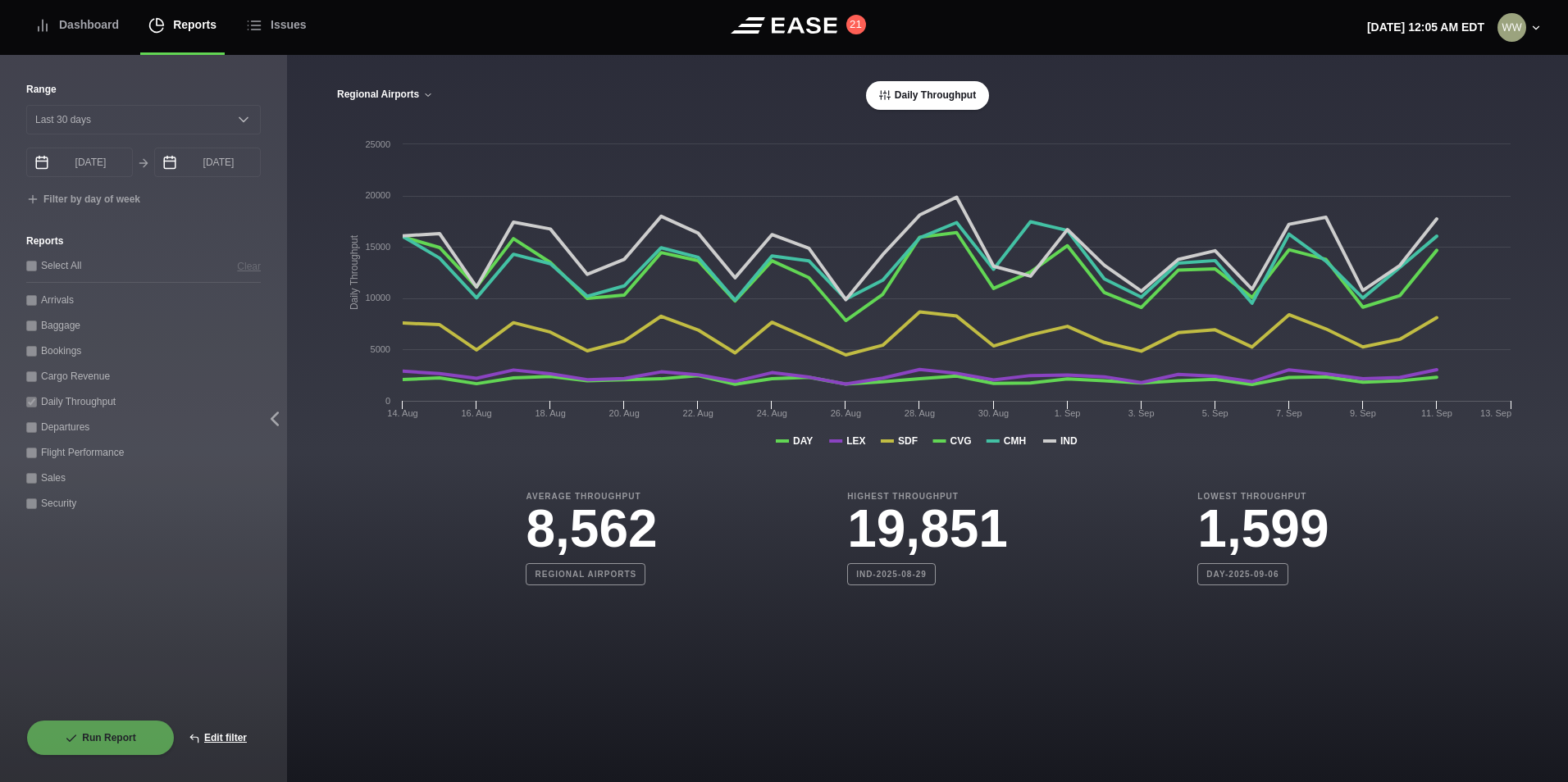
click at [395, 98] on button "Regional Airports" at bounding box center [385, 95] width 98 height 12
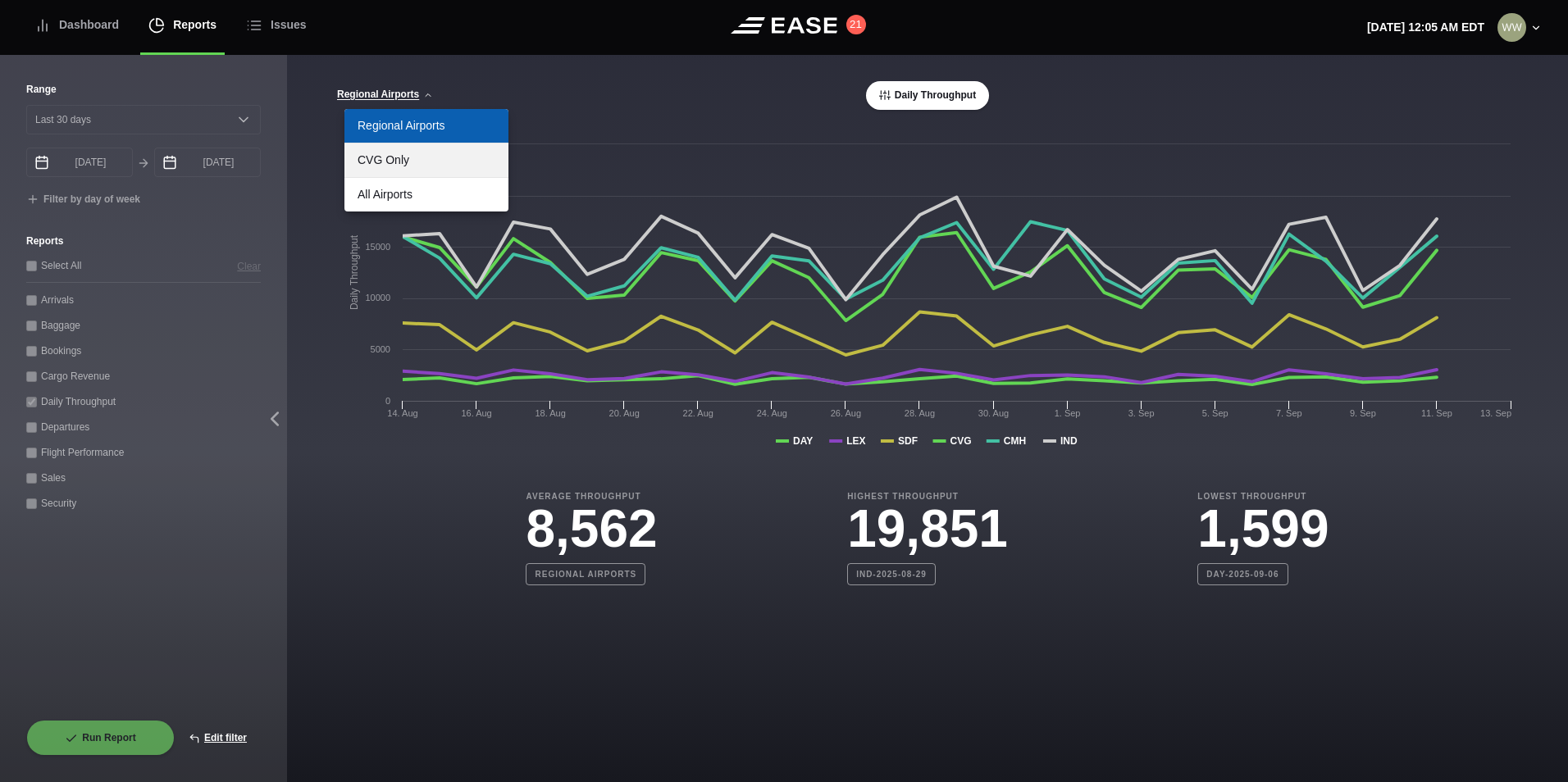
click at [408, 162] on link "CVG Only" at bounding box center [426, 161] width 164 height 34
